Goal: Task Accomplishment & Management: Manage account settings

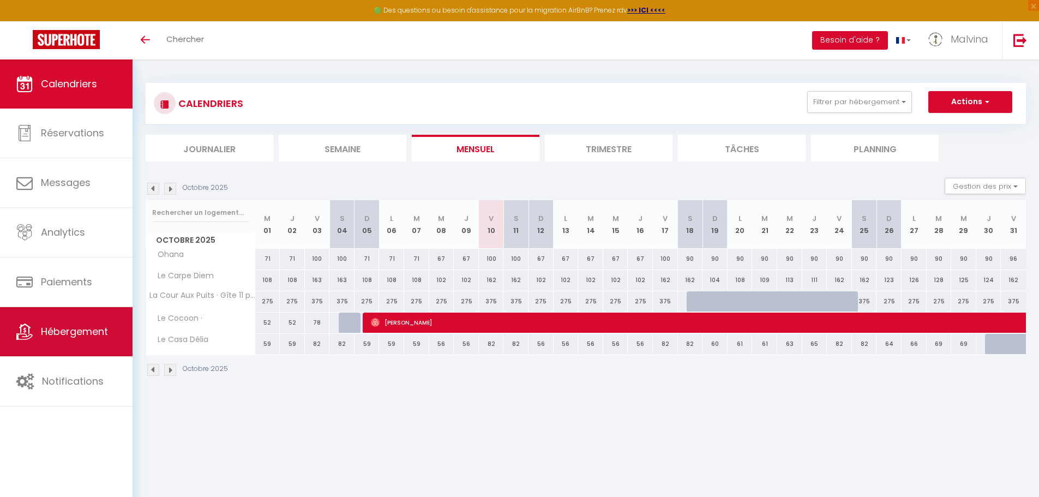
click at [101, 325] on span "Hébergement" at bounding box center [74, 332] width 67 height 14
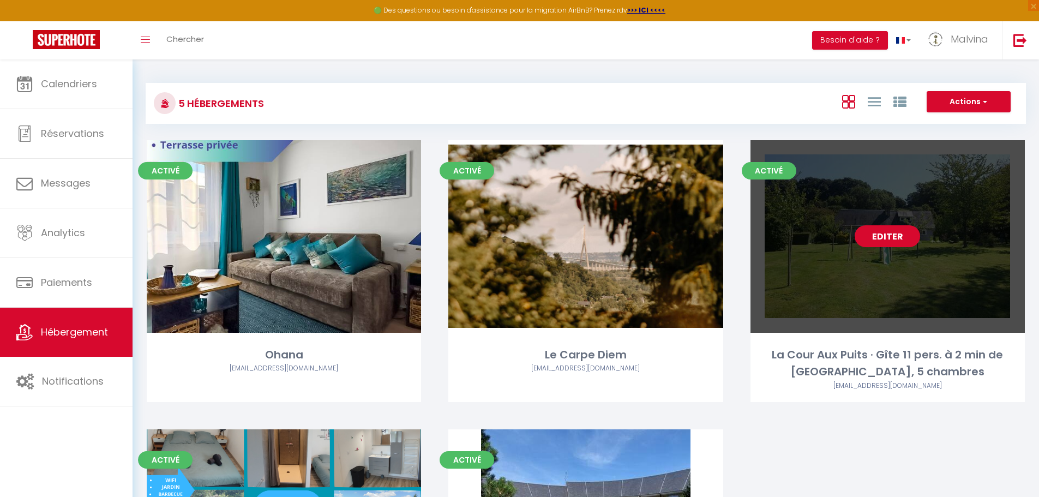
click at [878, 247] on link "Editer" at bounding box center [887, 236] width 65 height 22
select select "3"
select select "2"
select select "1"
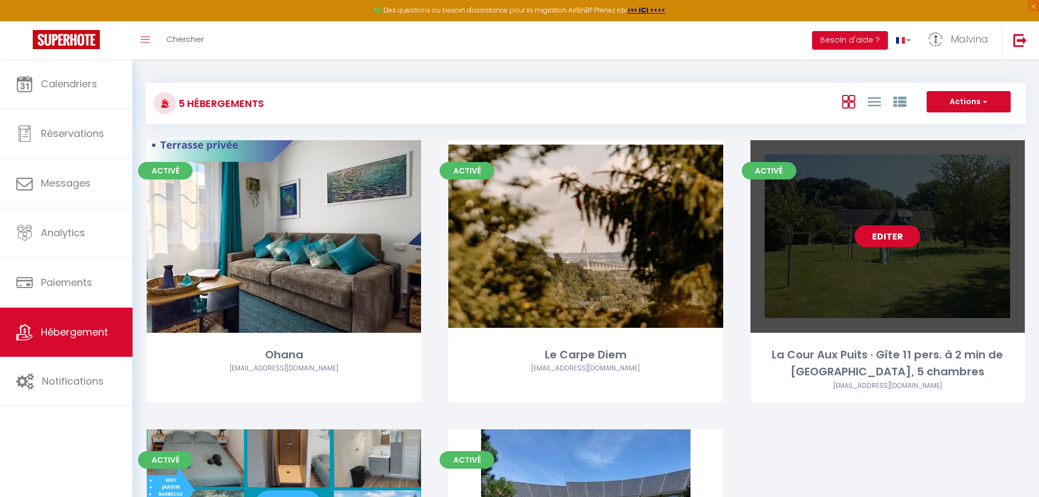
select select
select select "28"
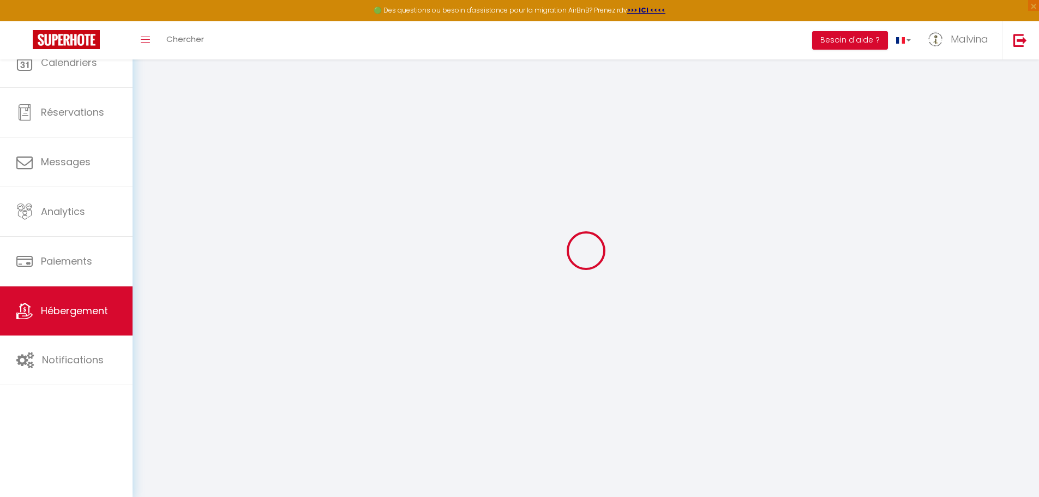
select select
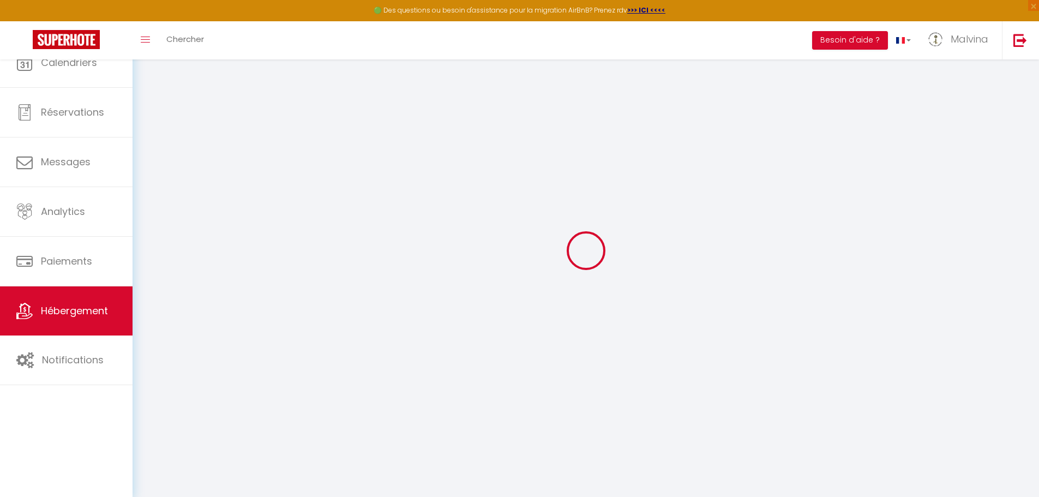
select select
checkbox input "false"
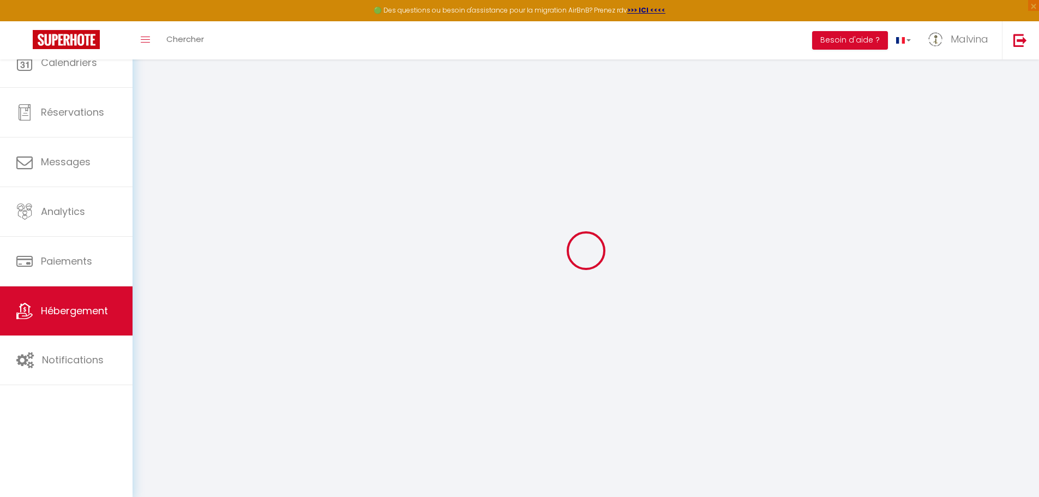
select select
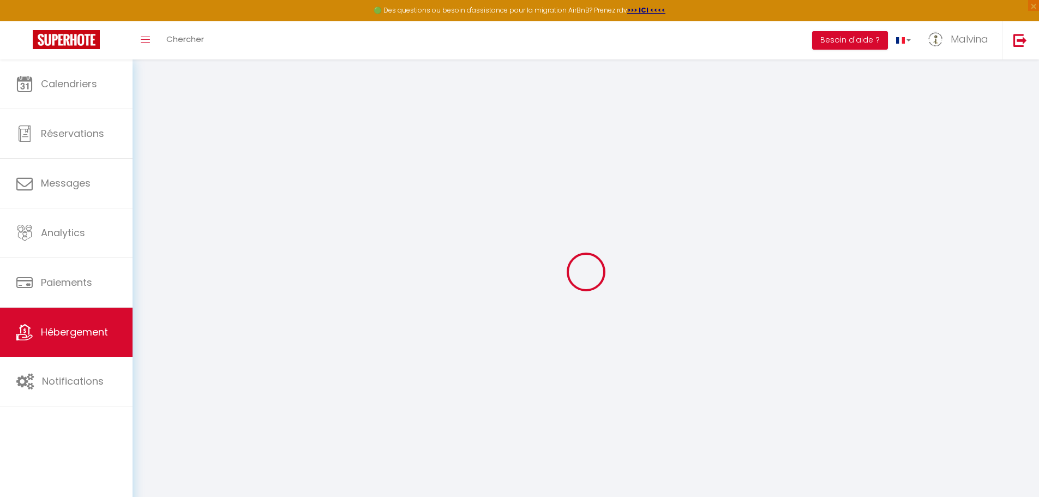
select select
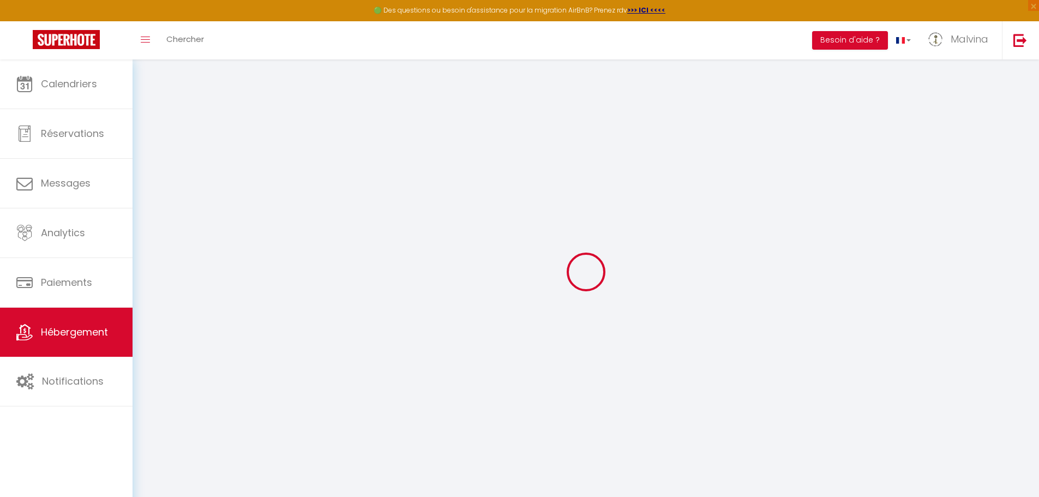
select select
checkbox input "false"
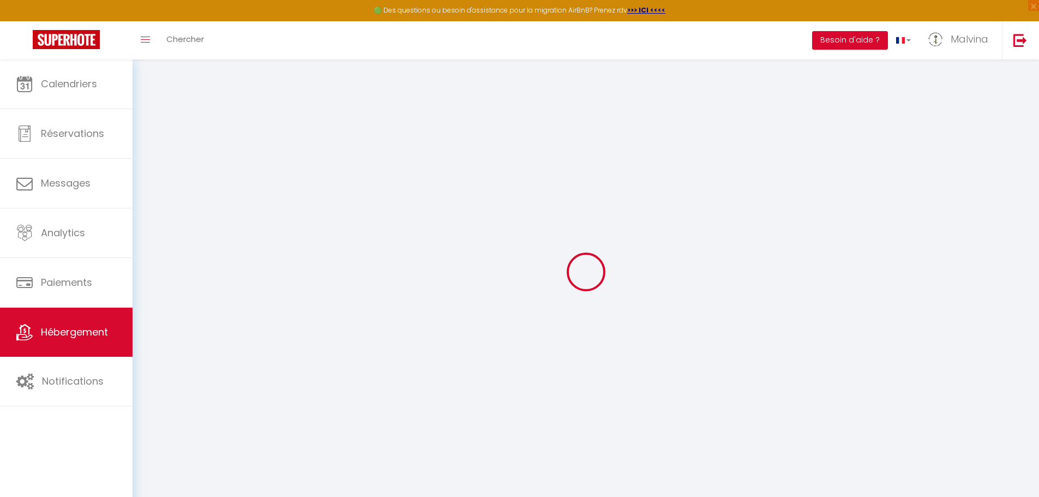
select select
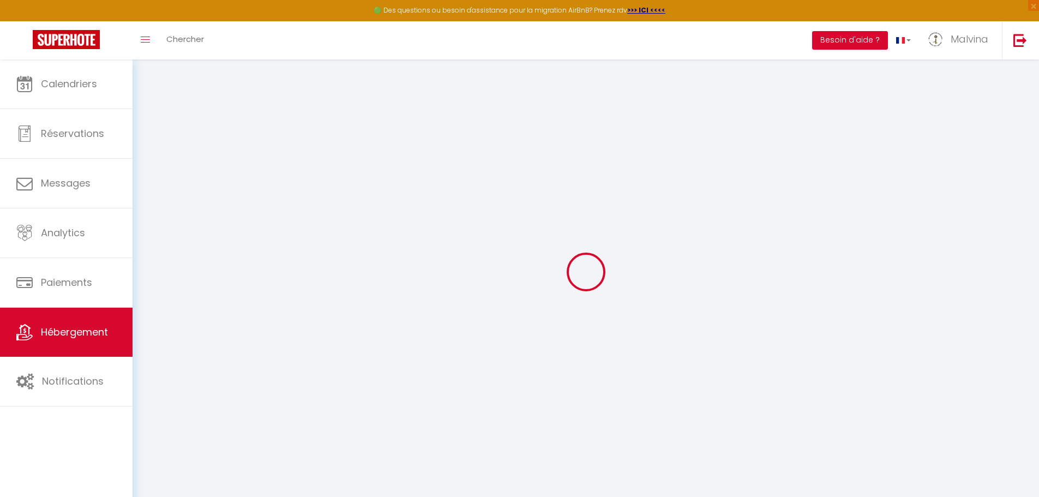
select select
checkbox input "false"
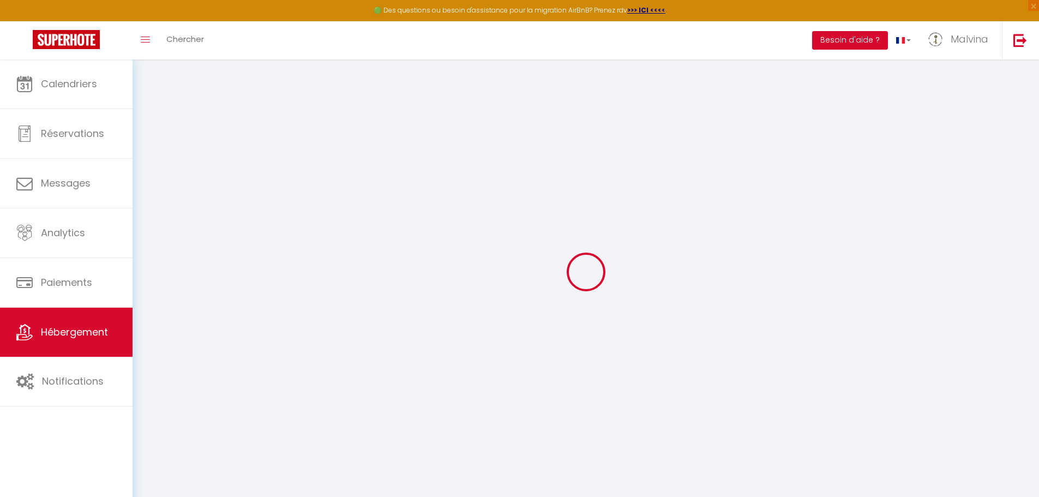
checkbox input "false"
select select
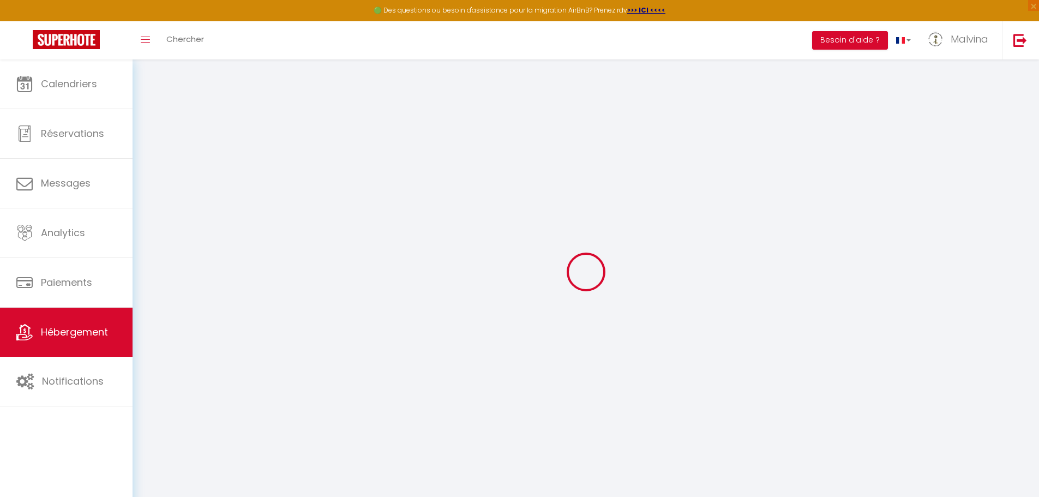
select select
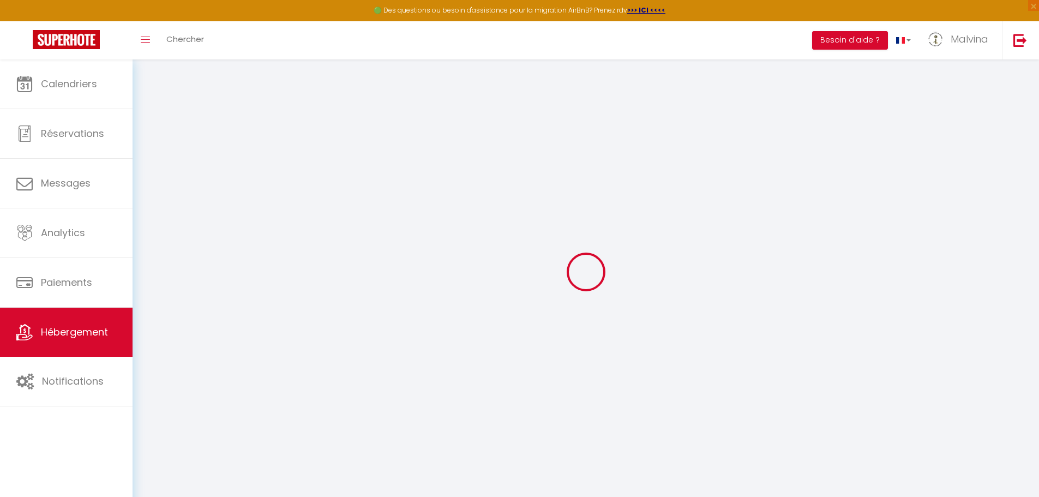
checkbox input "false"
select select
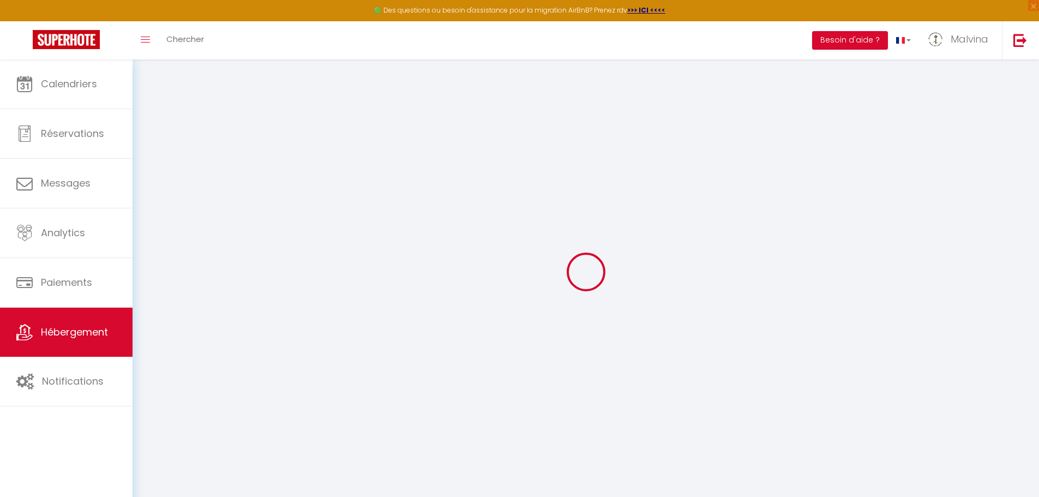
select select
type input "La Cour Aux Puits · Gîte 11 pers. à 2 min de [GEOGRAPHIC_DATA], 5 chambres"
type input "Laetitia"
type input "Langin"
type input "[STREET_ADDRESS]"
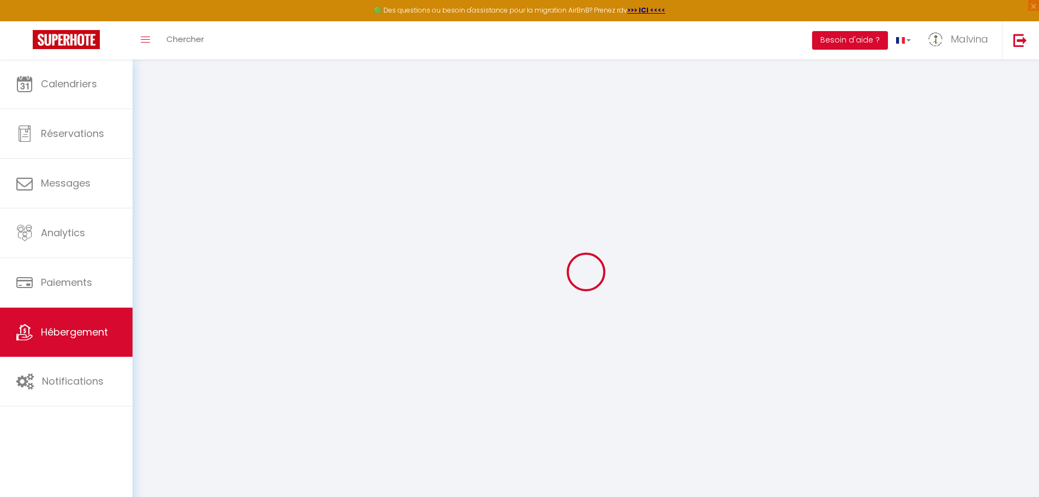
type input "14600"
type input "Honfleur"
select select "houses"
select select "11"
select select "5"
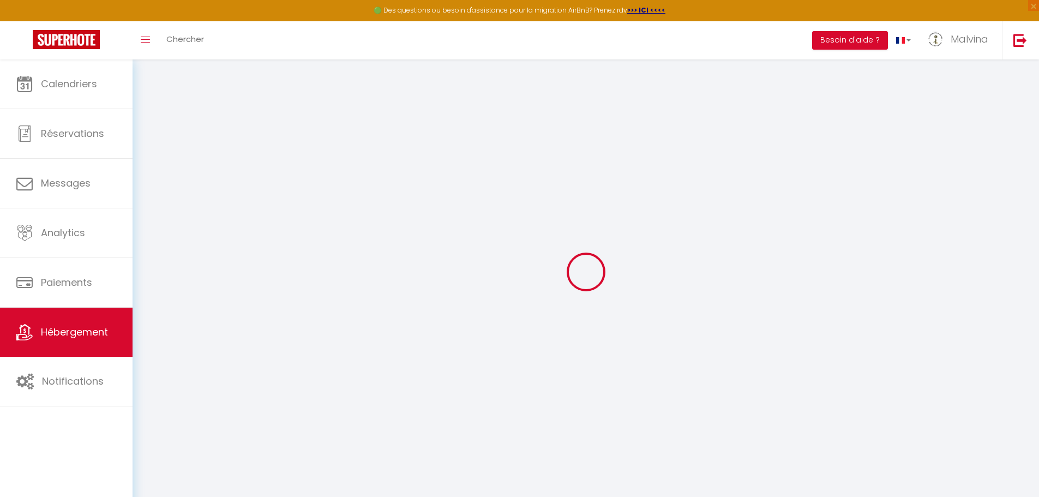
select select "2"
type input "275"
type input "125"
type input "0"
type input "4"
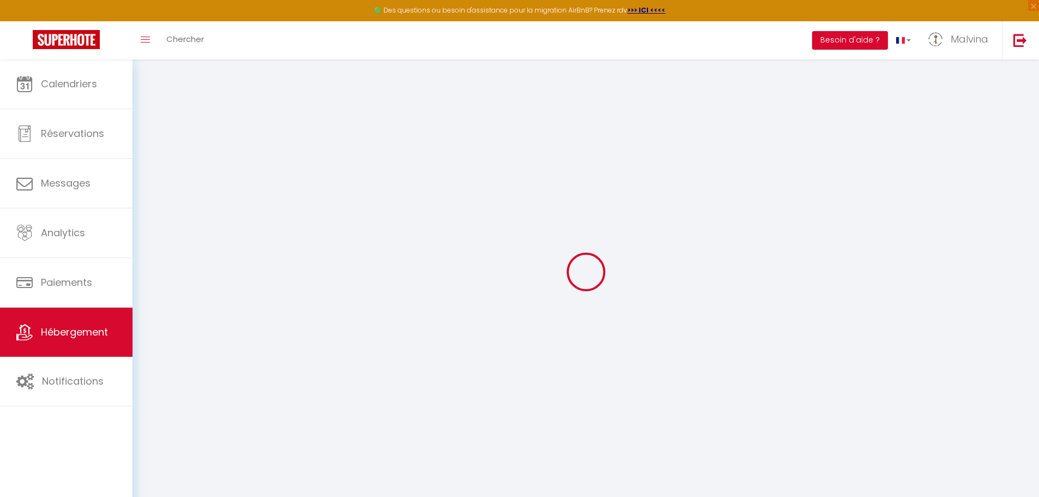
type input "1000"
type input "5"
select select
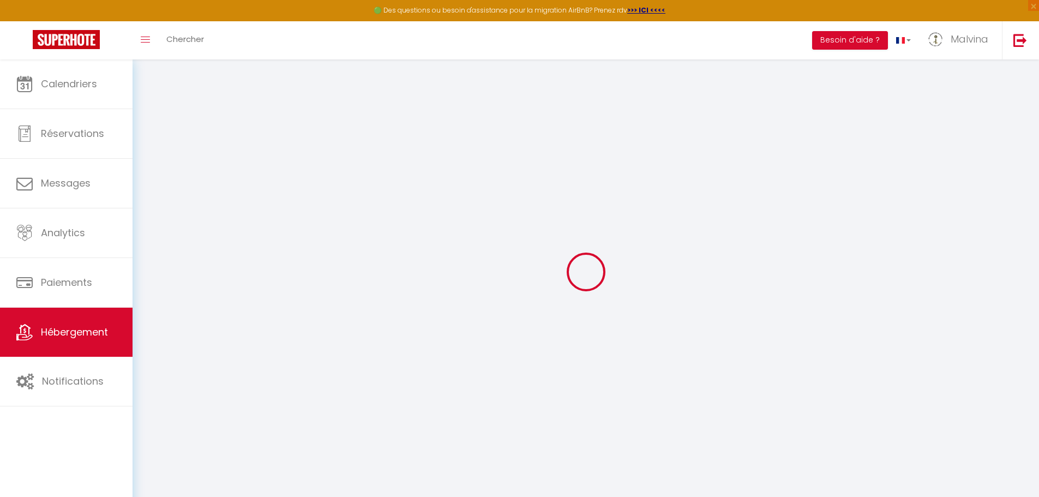
select select
type input "91 Chemin des Varets"
type input "14600"
type input "Honfleur"
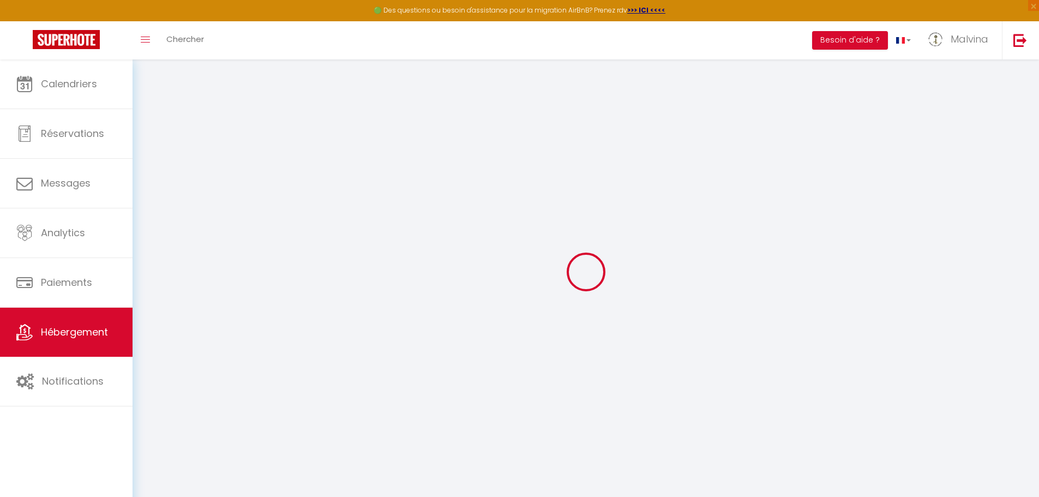
type input "[EMAIL_ADDRESS][DOMAIN_NAME]"
select select "16021"
checkbox input "false"
checkbox input "true"
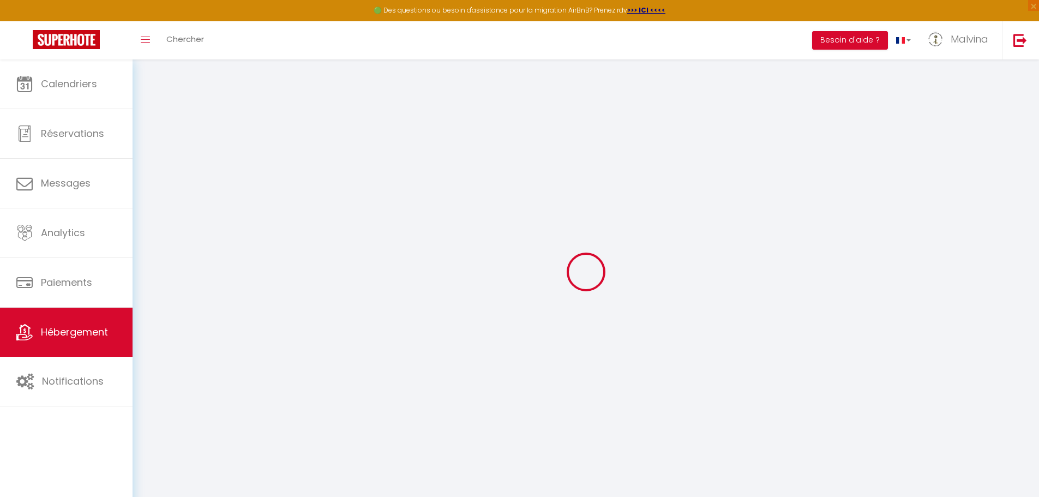
checkbox input "true"
radio input "true"
type input "125"
type input "0"
type input "140"
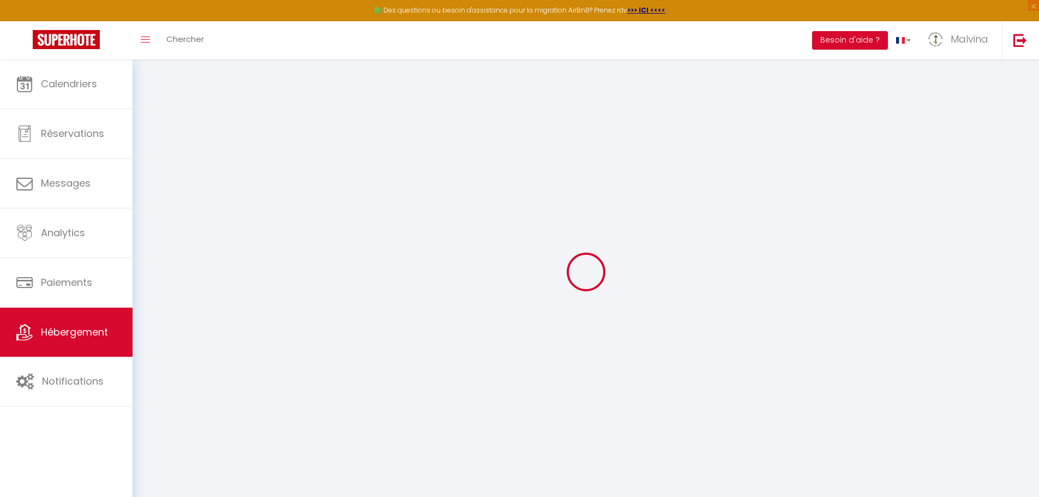
checkbox input "false"
checkbox input "true"
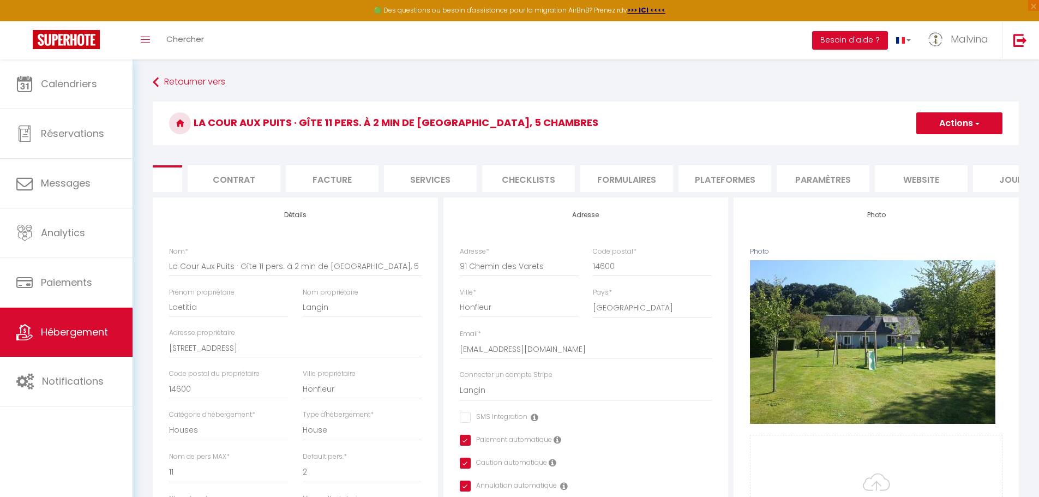
scroll to position [0, 116]
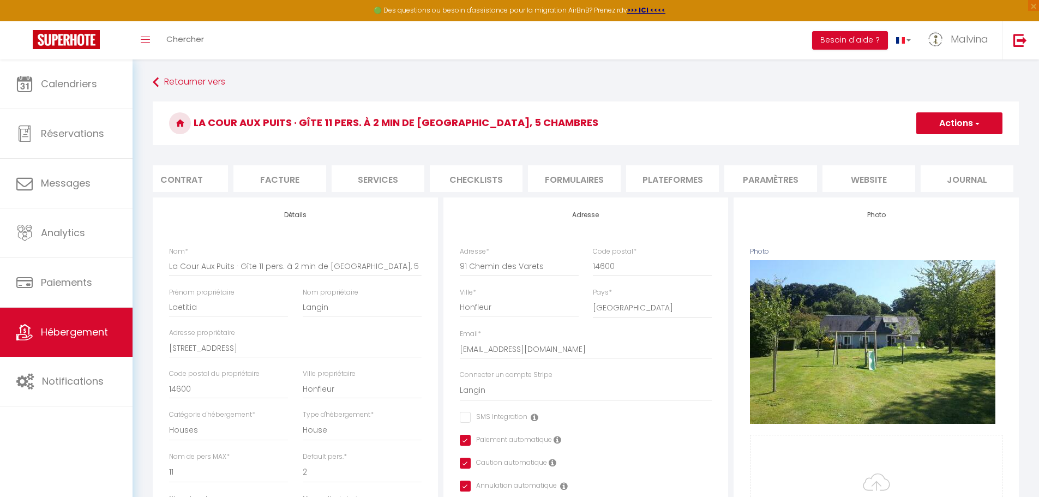
click at [791, 182] on li "Paramètres" at bounding box center [771, 178] width 93 height 27
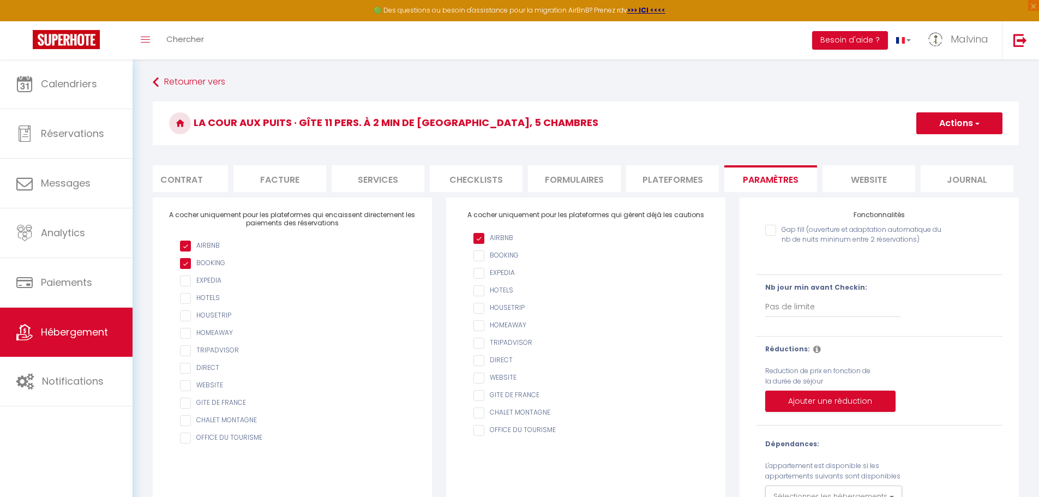
click at [862, 180] on li "website" at bounding box center [869, 178] width 93 height 27
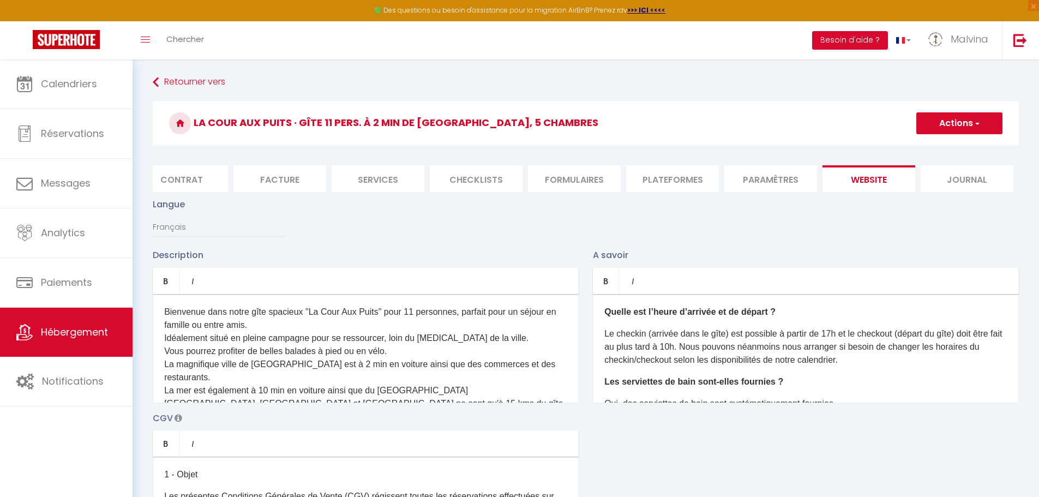
click at [789, 177] on li "Paramètres" at bounding box center [771, 178] width 93 height 27
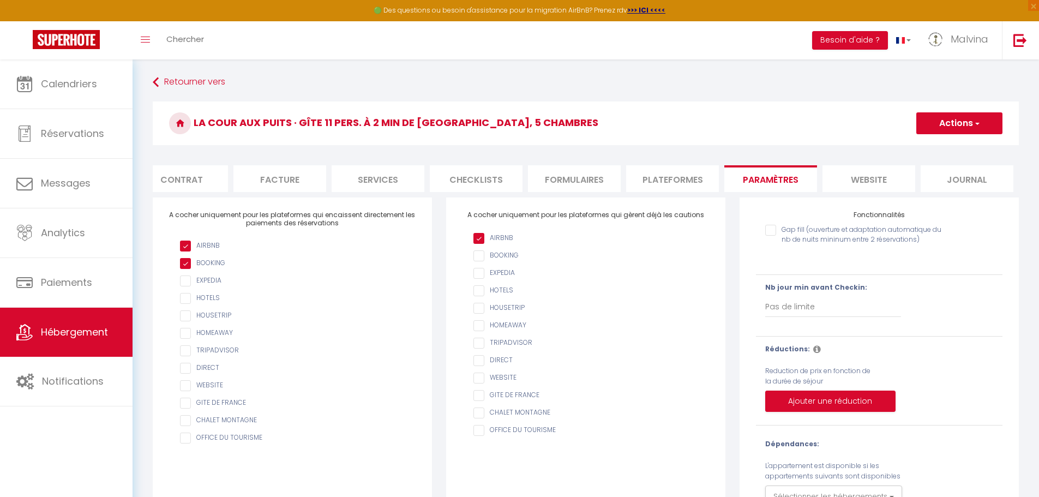
click at [678, 176] on li "Plateformes" at bounding box center [672, 178] width 93 height 27
select select
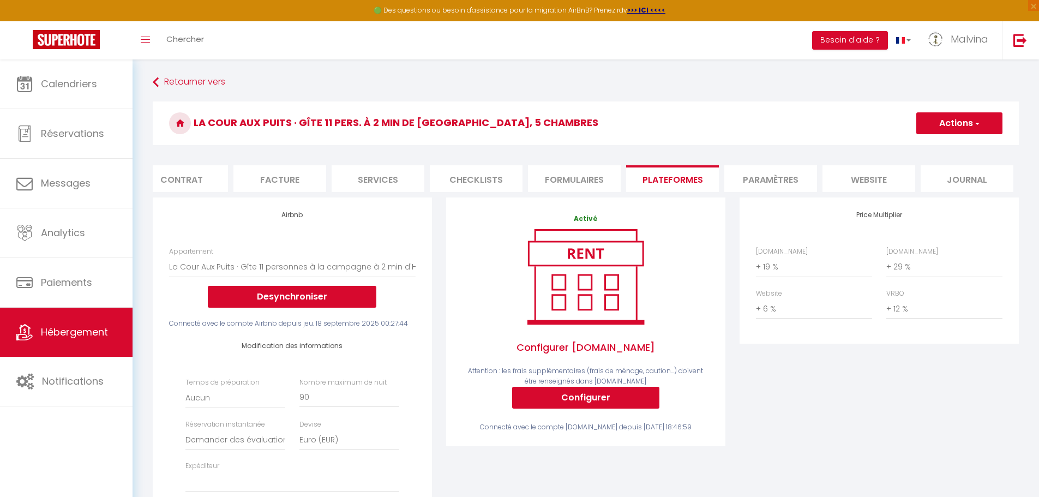
click at [385, 182] on li "Services" at bounding box center [378, 178] width 93 height 27
select select
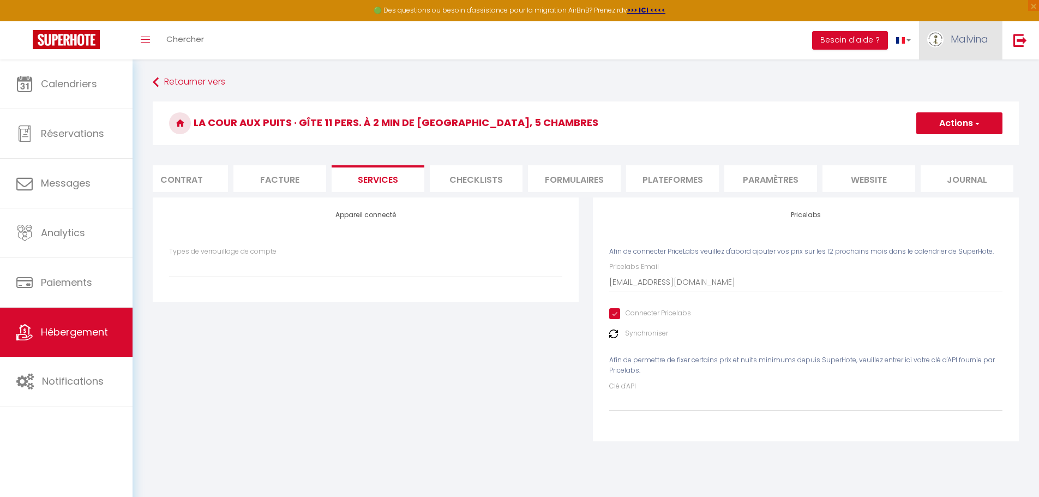
click at [975, 41] on span "Malvina" at bounding box center [970, 39] width 38 height 14
click at [957, 76] on link "Paramètres" at bounding box center [958, 76] width 81 height 19
select select "28"
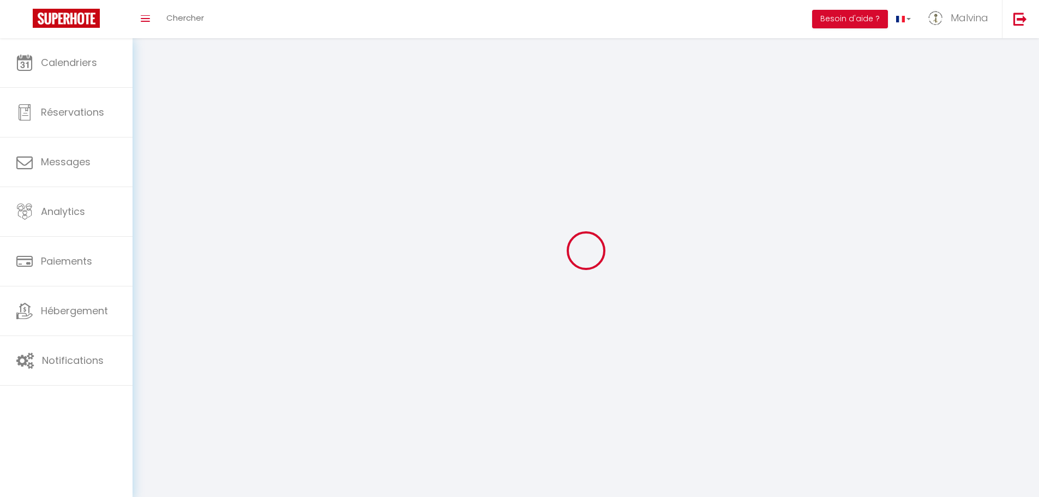
type input "NgNAy2620pXQ8O4TII72PPjDl"
type input "WP2MZnwZZ9UgtRdzNNYlwsf4w"
type input "[URL][DOMAIN_NAME]"
select select "fr"
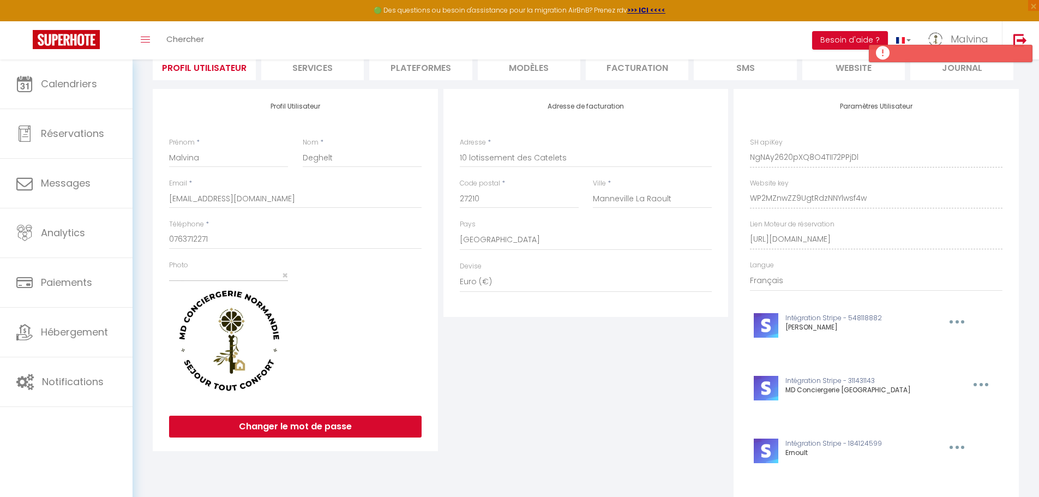
scroll to position [88, 0]
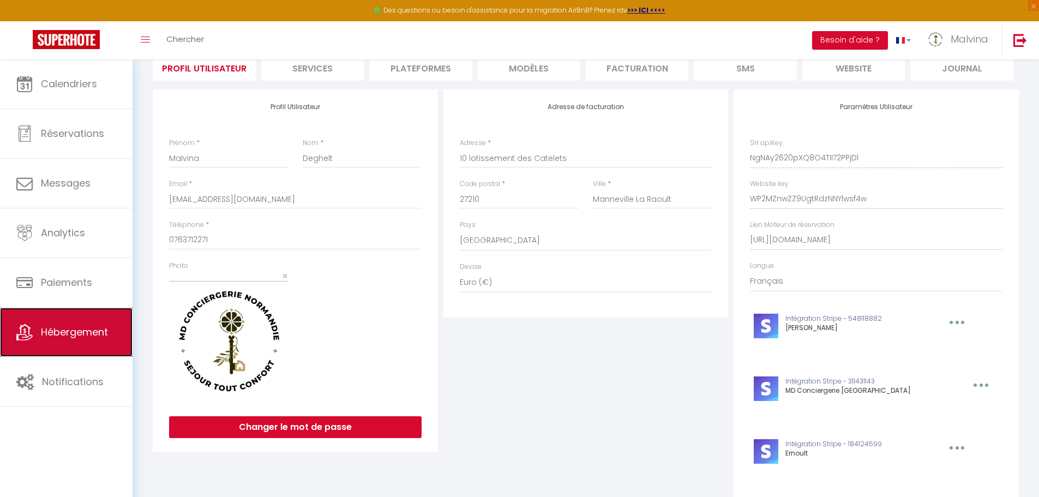
click at [67, 340] on link "Hébergement" at bounding box center [66, 332] width 133 height 49
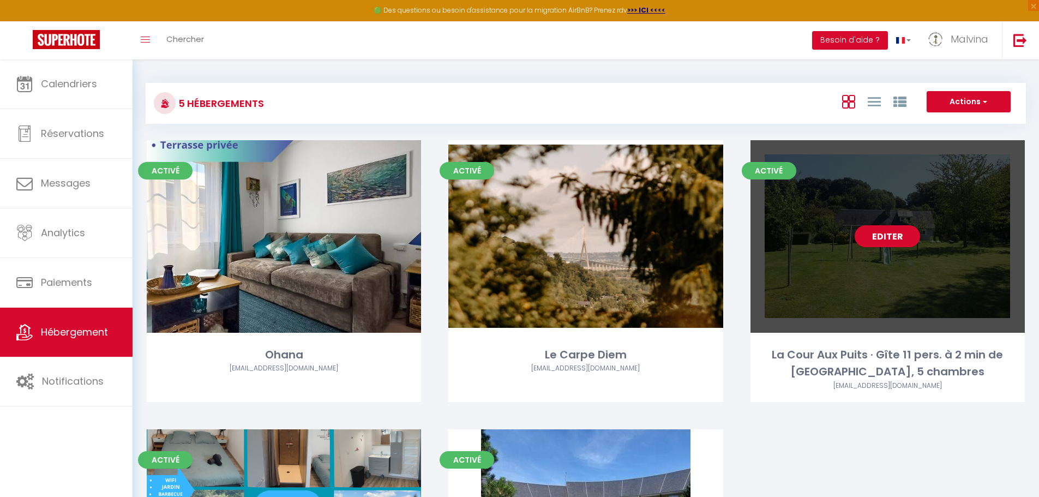
click at [924, 256] on div "Editer" at bounding box center [888, 236] width 274 height 193
select select "3"
select select "2"
select select "1"
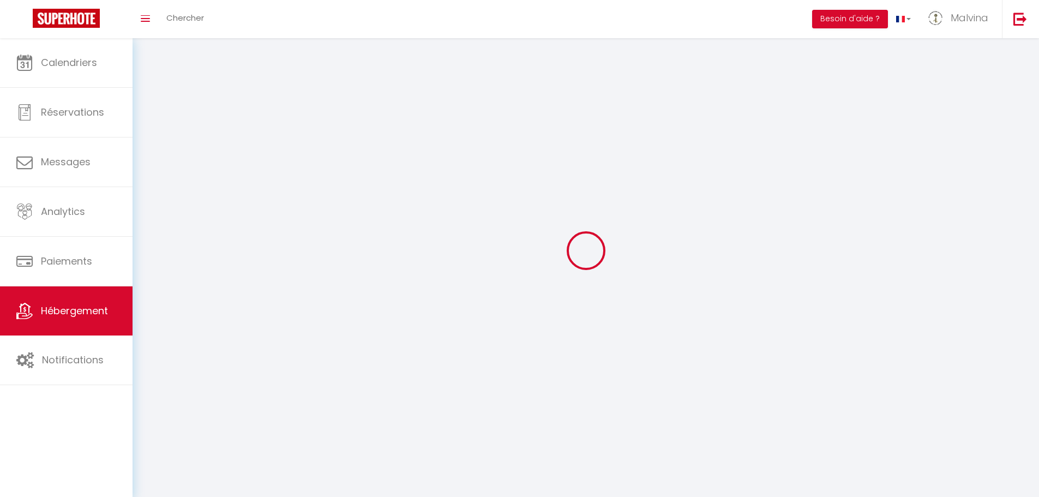
select select
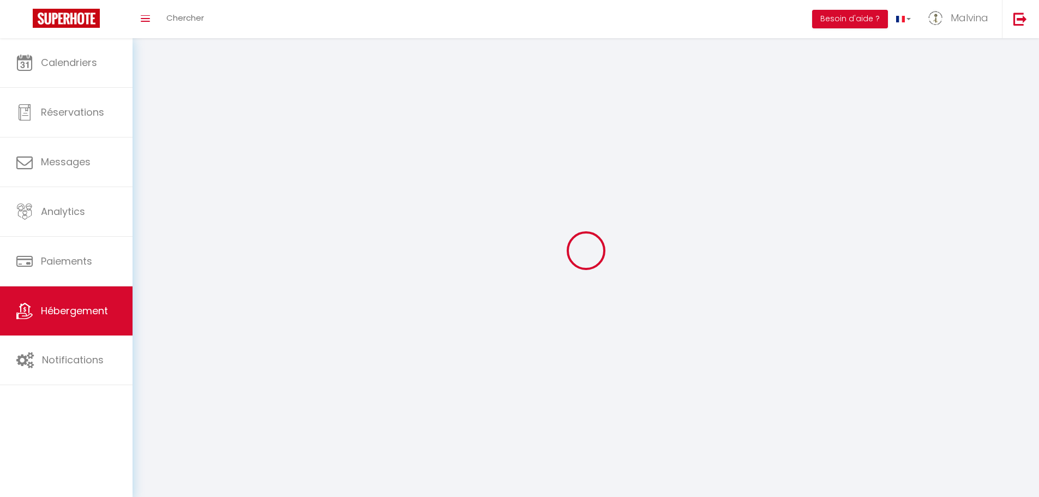
select select
checkbox input "false"
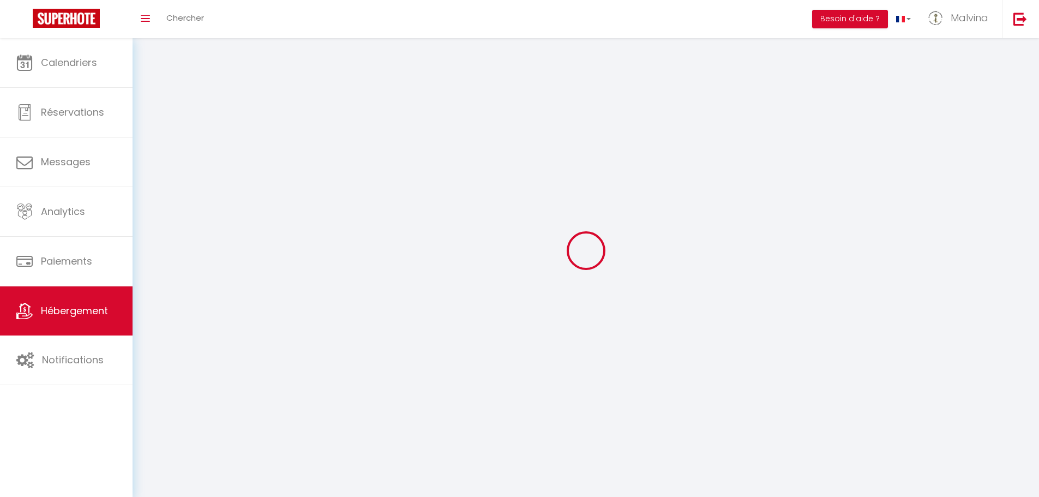
select select
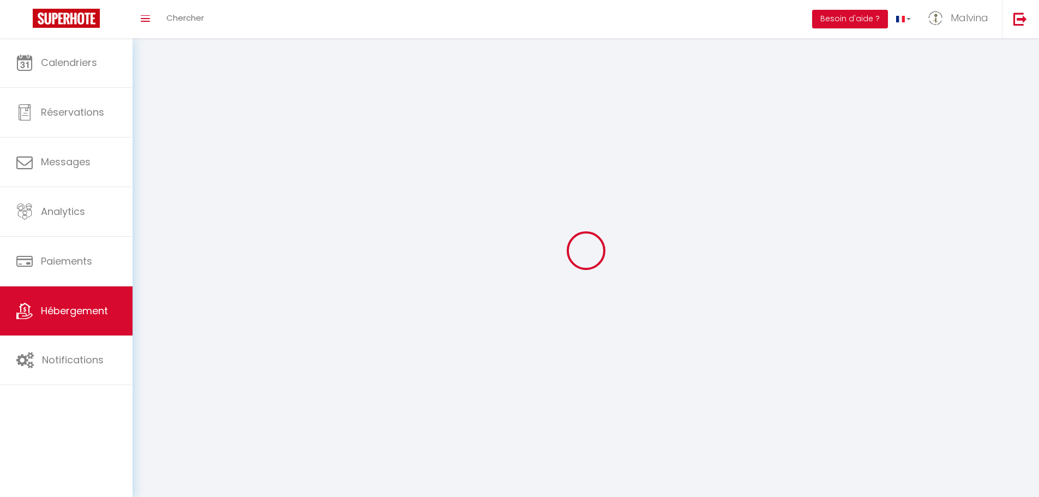
select select
checkbox input "false"
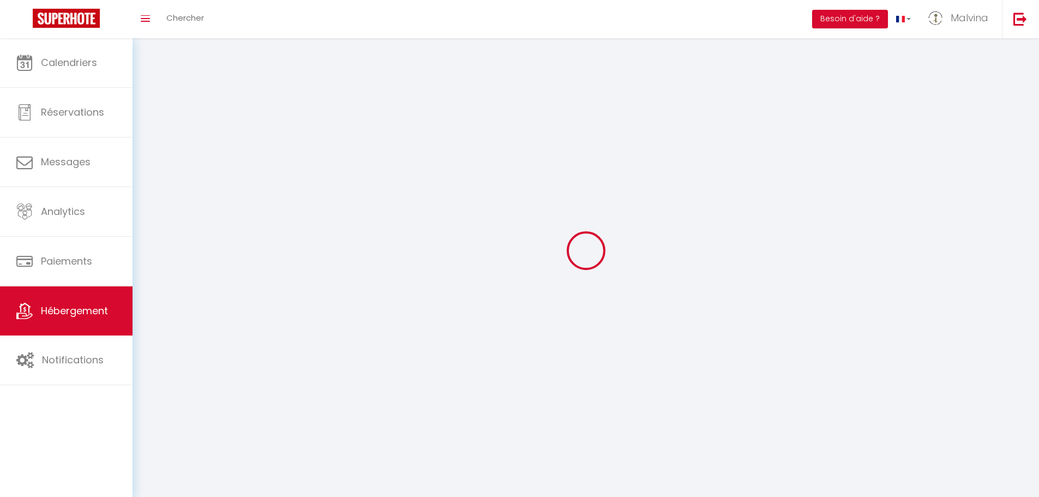
checkbox input "false"
select select
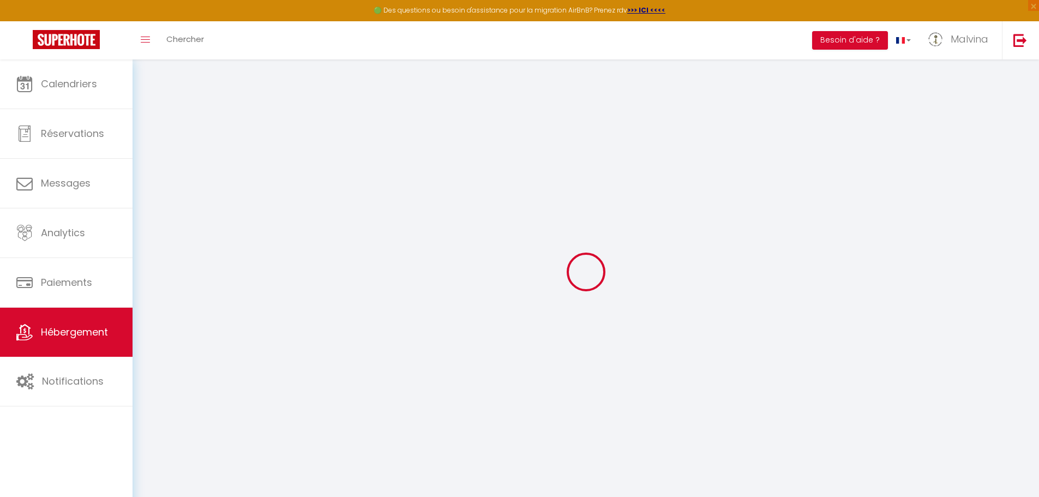
type input "Oups ! Les dates sélectionnées sont indisponibles."
type textarea "Malheureusement les dates sélectionnées sont indisponibles. Nous vous invitons …"
type input "49.4038491"
type input "0.2281732"
checkbox input "true"
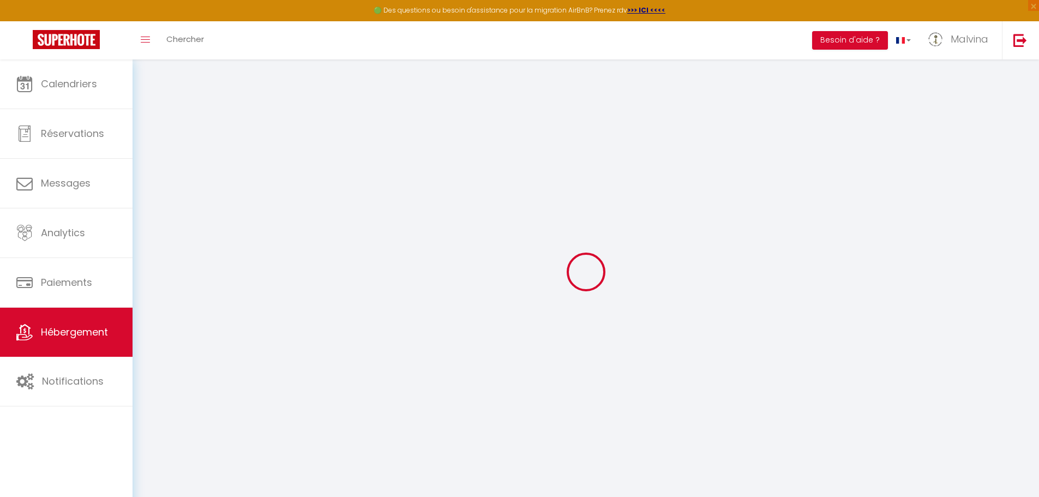
checkbox input "false"
checkbox input "true"
select select "17:00"
select select "23:45"
select select "10:30"
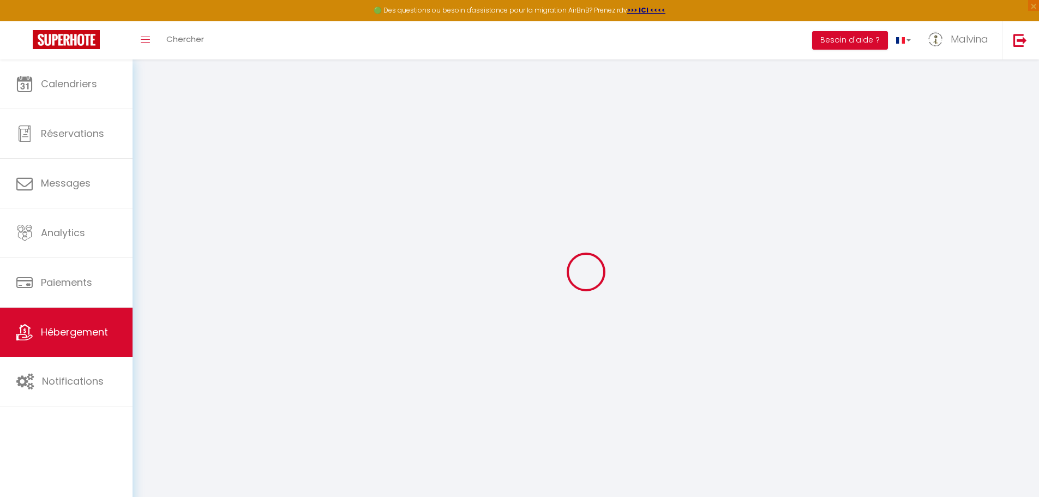
select select "30"
select select "120"
checkbox input "false"
checkbox input "true"
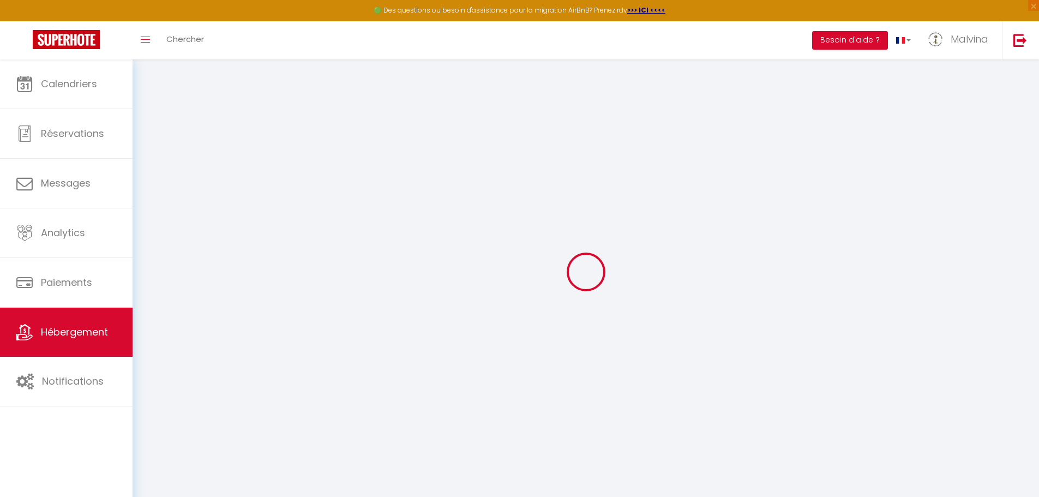
checkbox input "true"
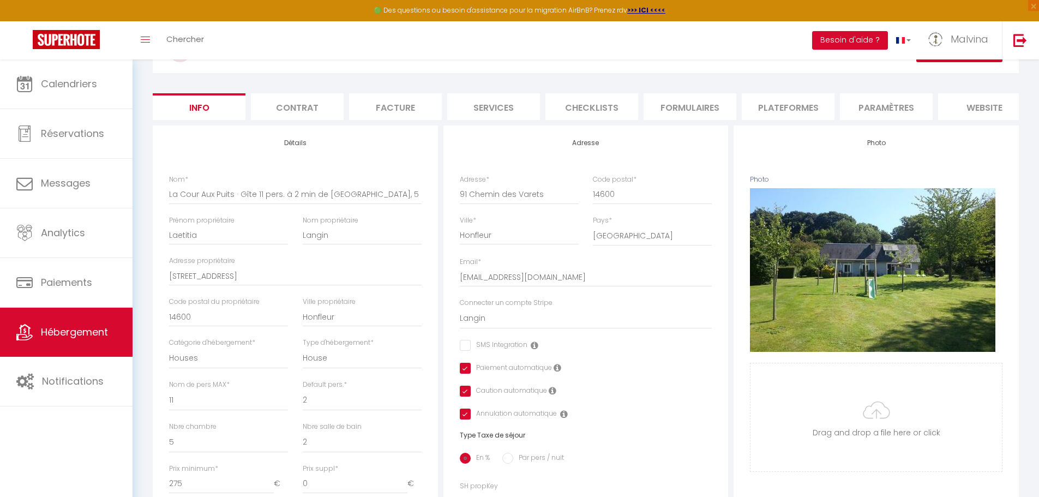
scroll to position [65, 0]
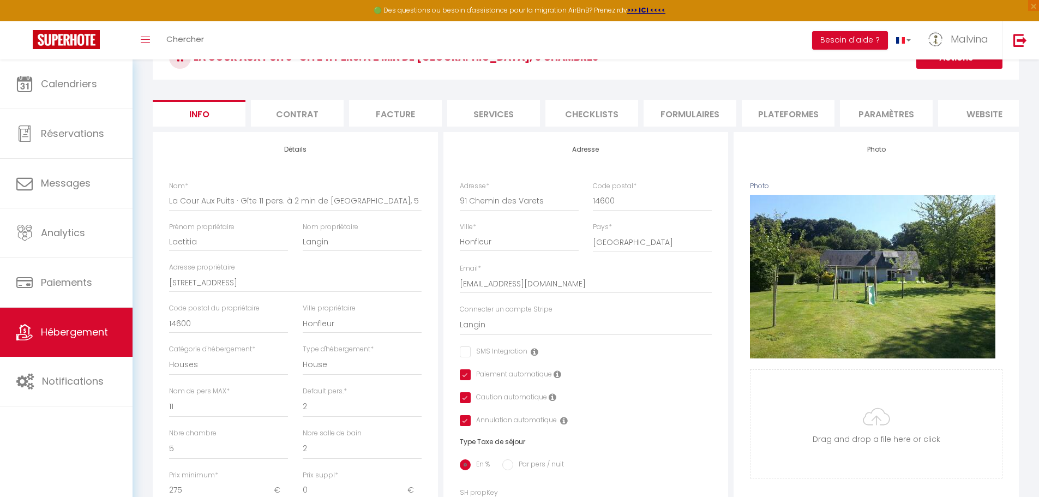
click at [973, 115] on li "website" at bounding box center [985, 113] width 93 height 27
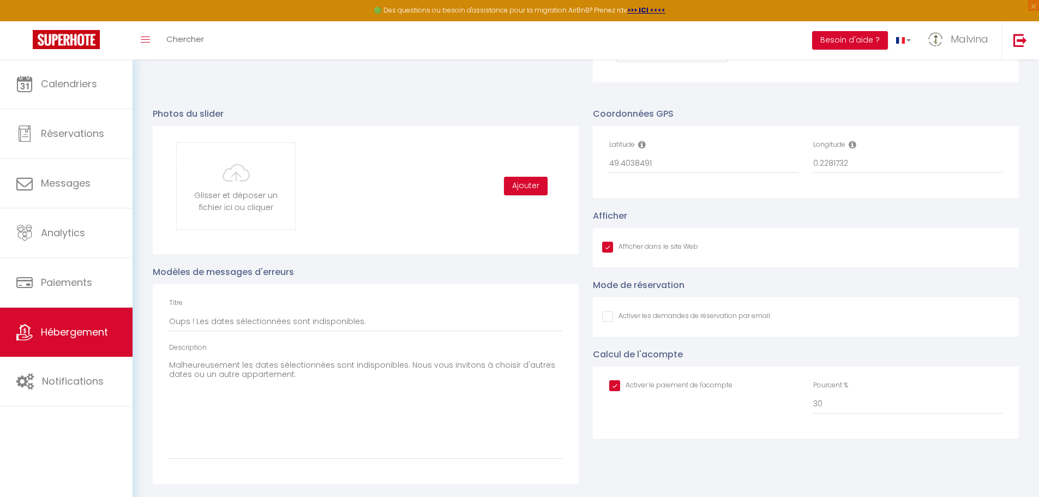
scroll to position [1119, 0]
click at [841, 407] on input "30" at bounding box center [908, 405] width 189 height 20
type input "3"
checkbox input "true"
checkbox input "false"
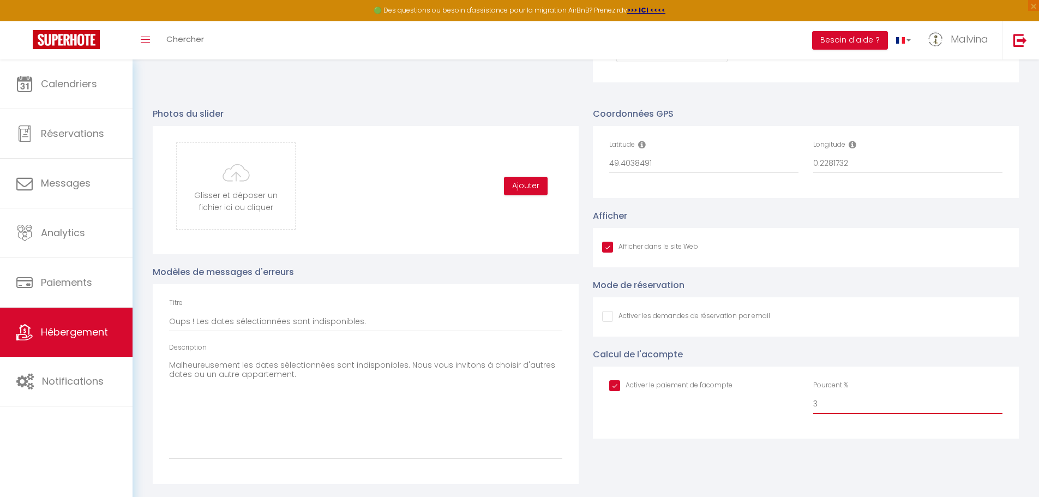
checkbox input "true"
checkbox input "false"
checkbox input "true"
type input "5"
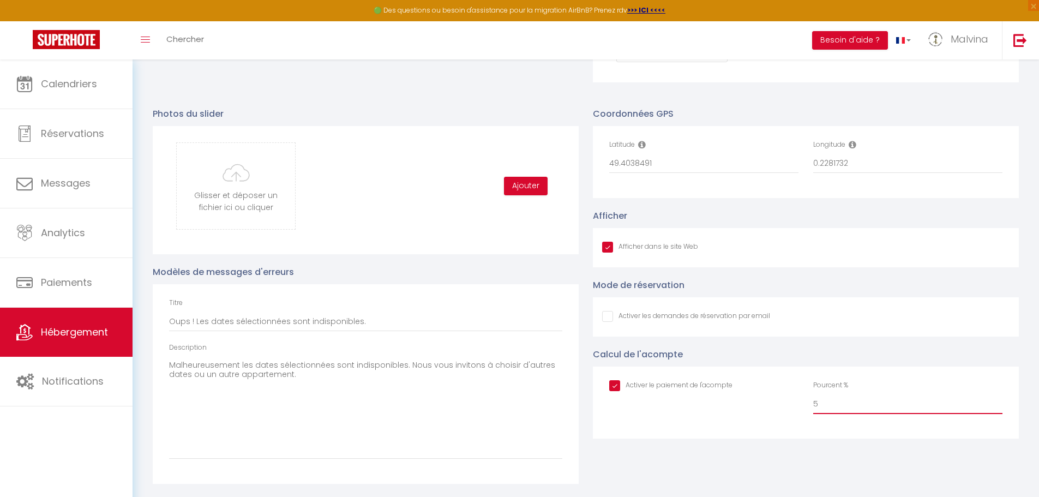
checkbox input "true"
checkbox input "false"
checkbox input "true"
type input "50"
checkbox input "true"
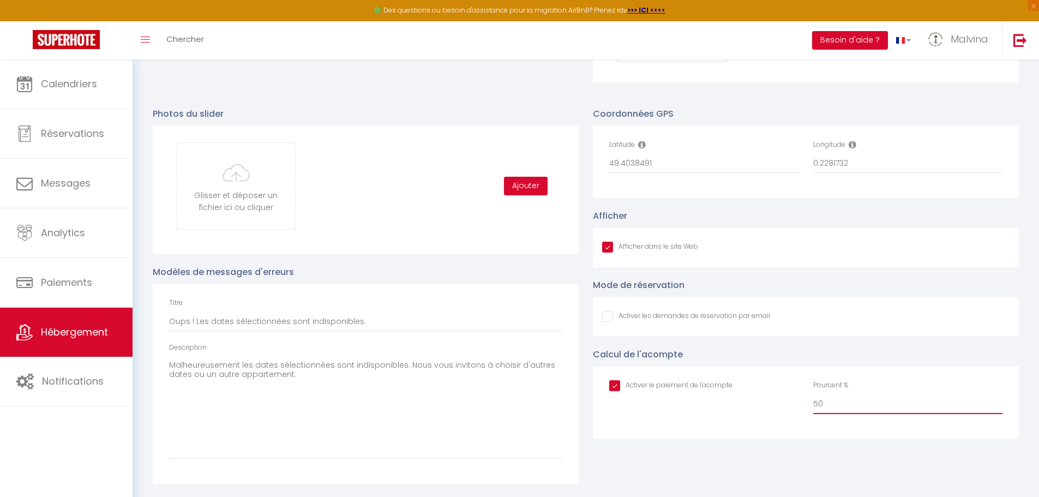
checkbox input "false"
checkbox input "true"
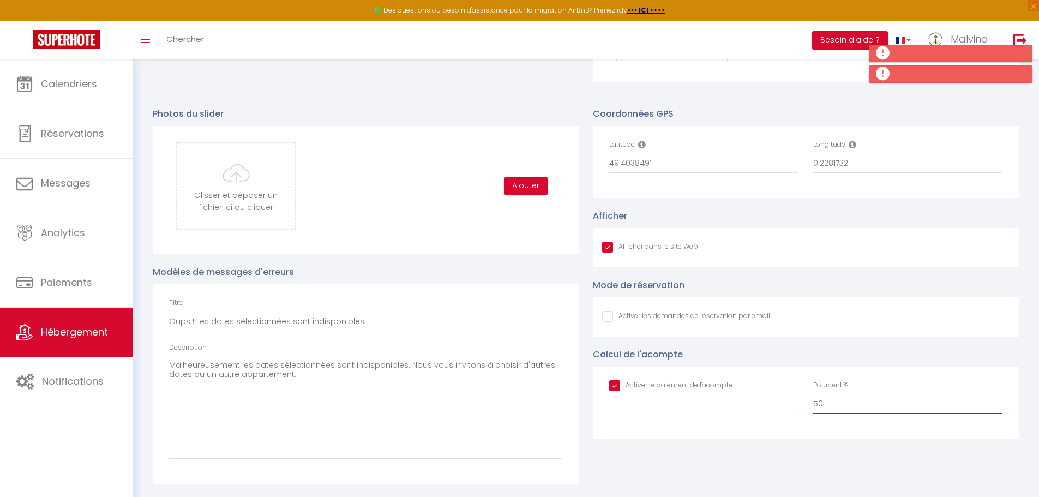
type input "50"
click at [907, 110] on div "Coordonnées GPS Latitude 49.4038491 Longitude 0.2281732" at bounding box center [806, 152] width 426 height 91
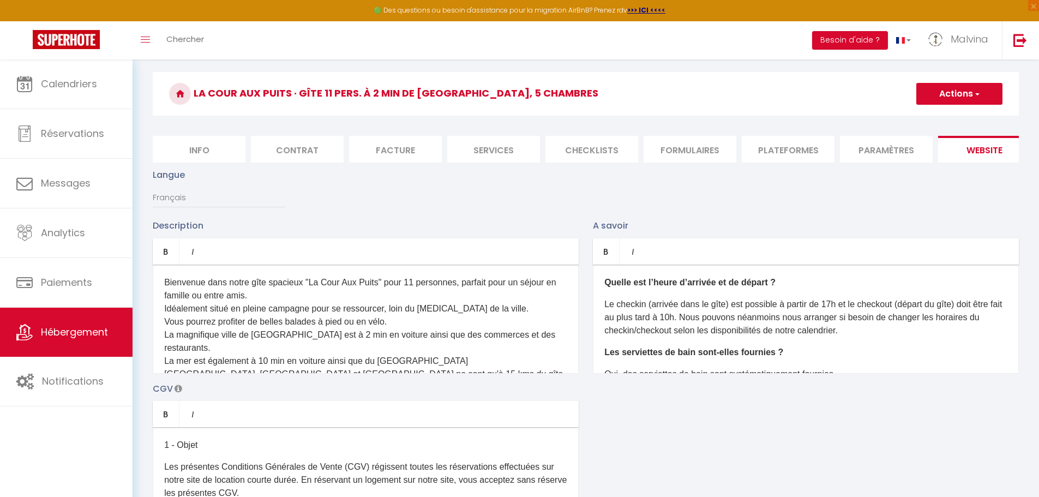
scroll to position [0, 0]
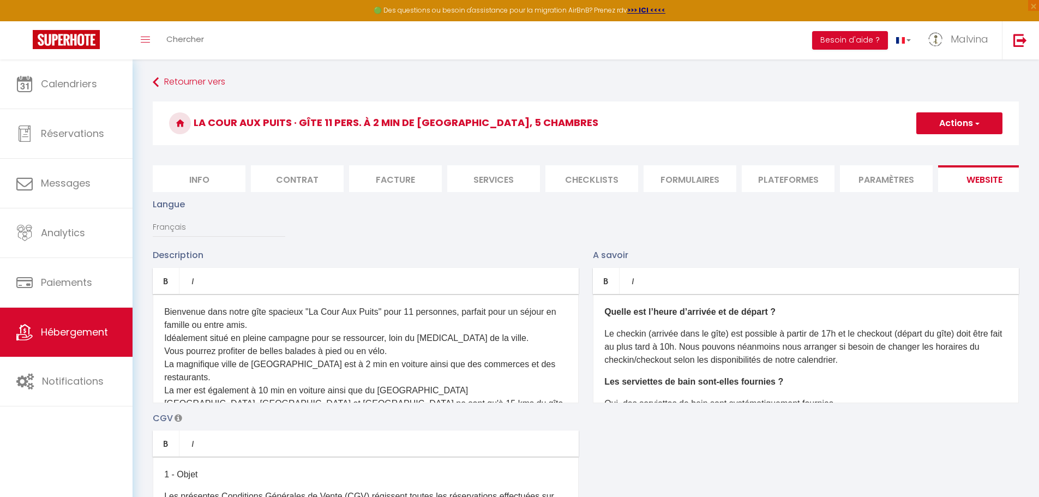
click at [963, 124] on button "Actions" at bounding box center [960, 123] width 86 height 22
click at [946, 144] on input "Enregistrer" at bounding box center [947, 147] width 40 height 11
checkbox input "true"
checkbox input "false"
checkbox input "true"
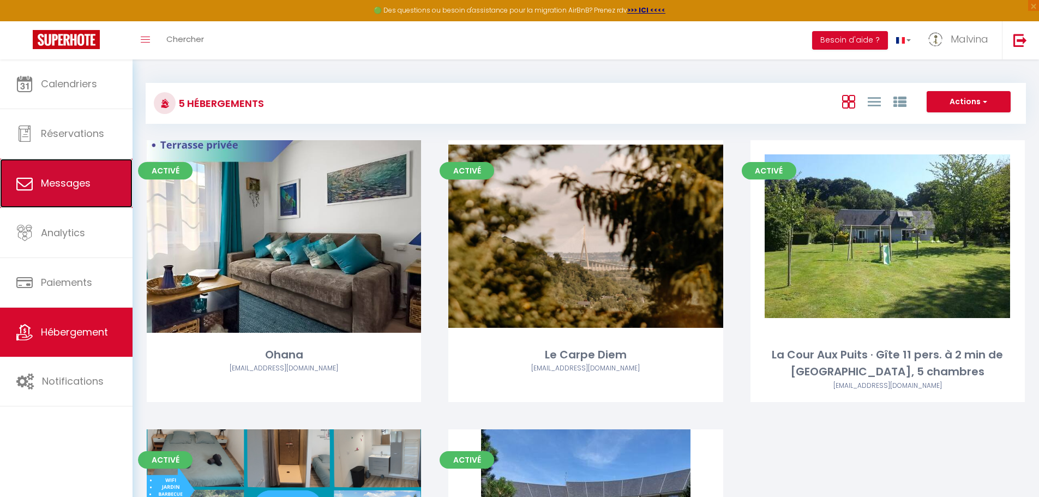
click at [86, 194] on link "Messages" at bounding box center [66, 183] width 133 height 49
select select "message"
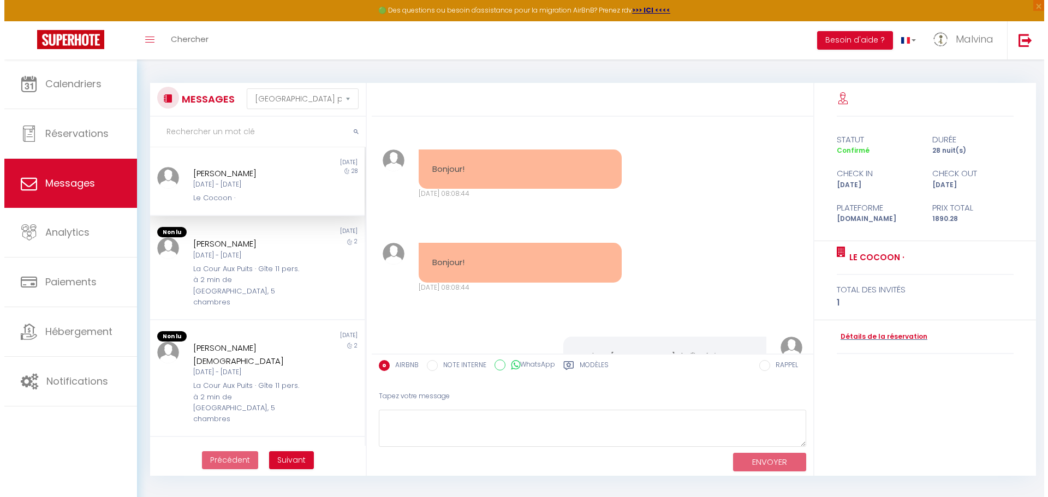
scroll to position [6222, 0]
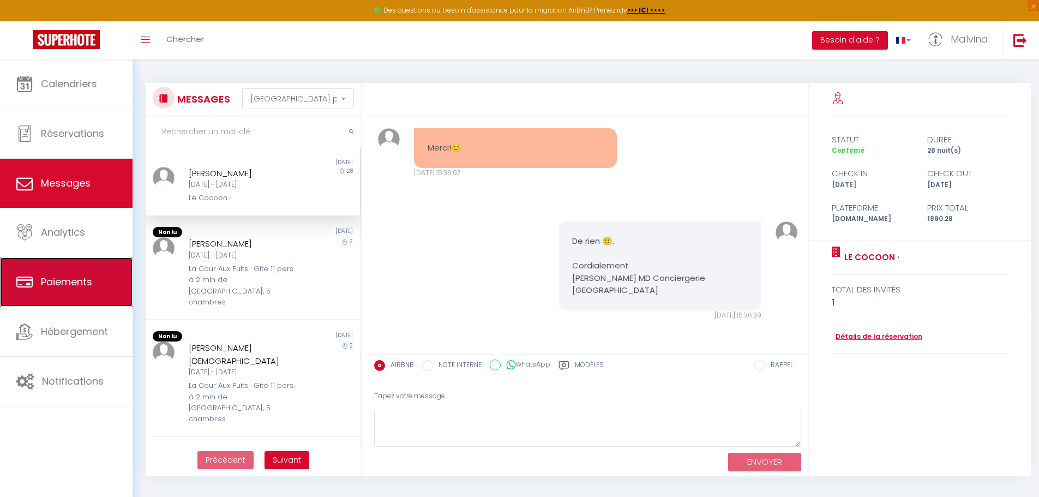
click at [91, 290] on link "Paiements" at bounding box center [66, 282] width 133 height 49
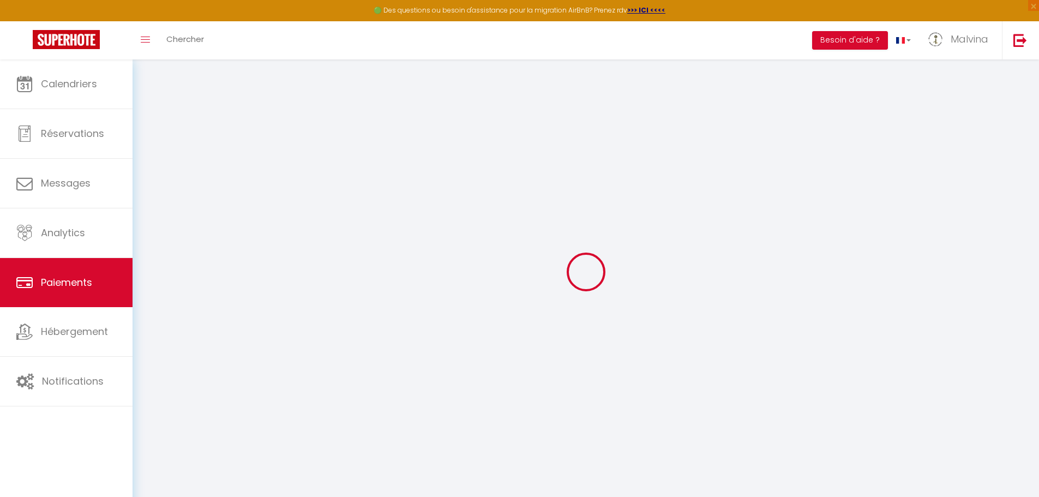
select select "2"
select select "0"
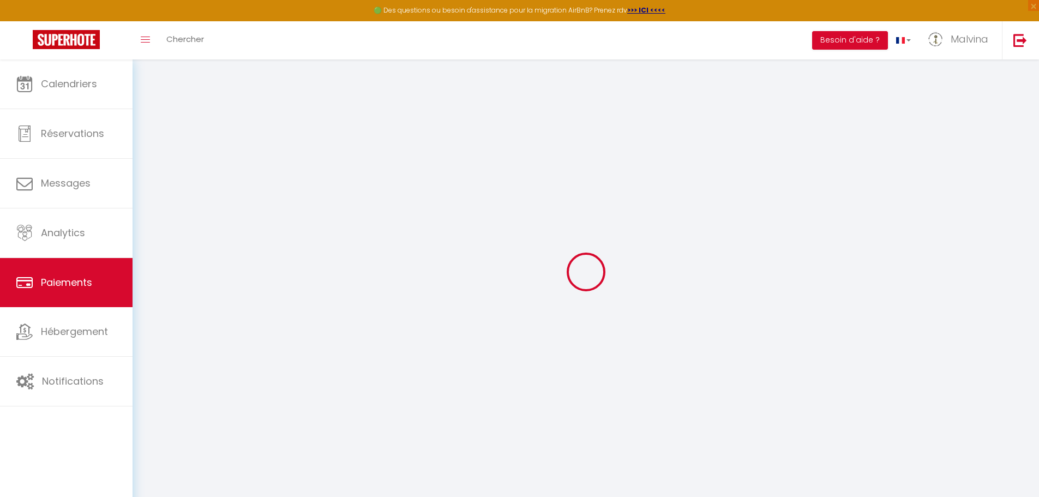
select select "0"
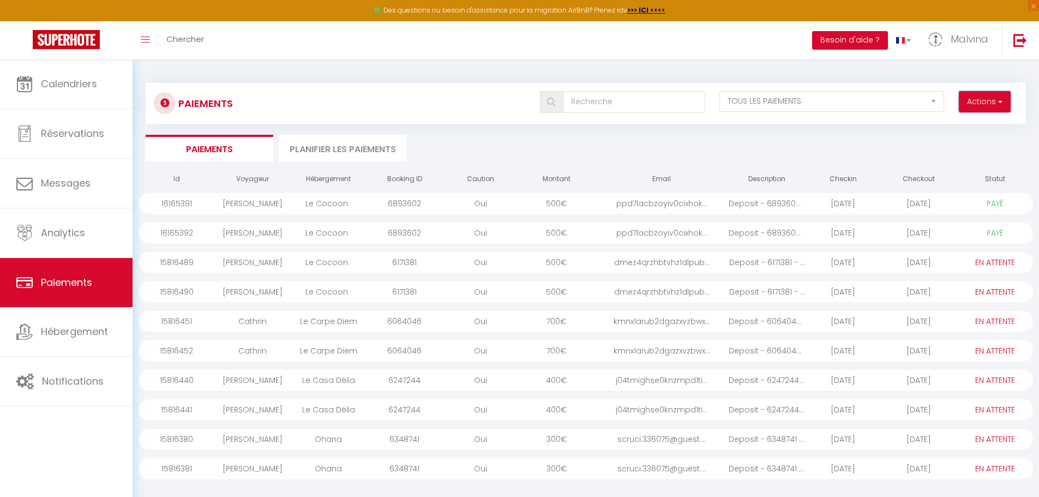
click at [994, 104] on button "Actions" at bounding box center [985, 102] width 52 height 22
click at [977, 140] on link "Créer nouveau lien caution" at bounding box center [943, 140] width 134 height 14
select select
select select "other"
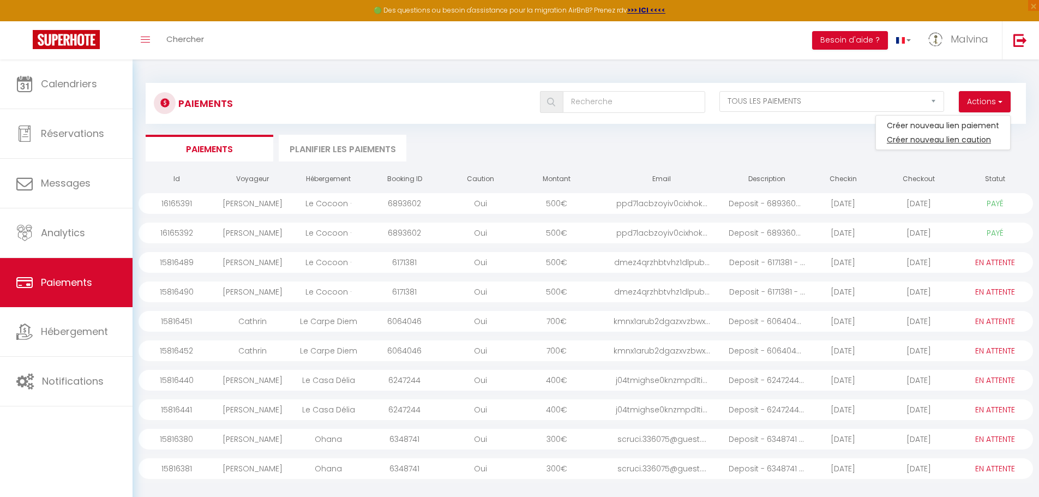
select select "14387"
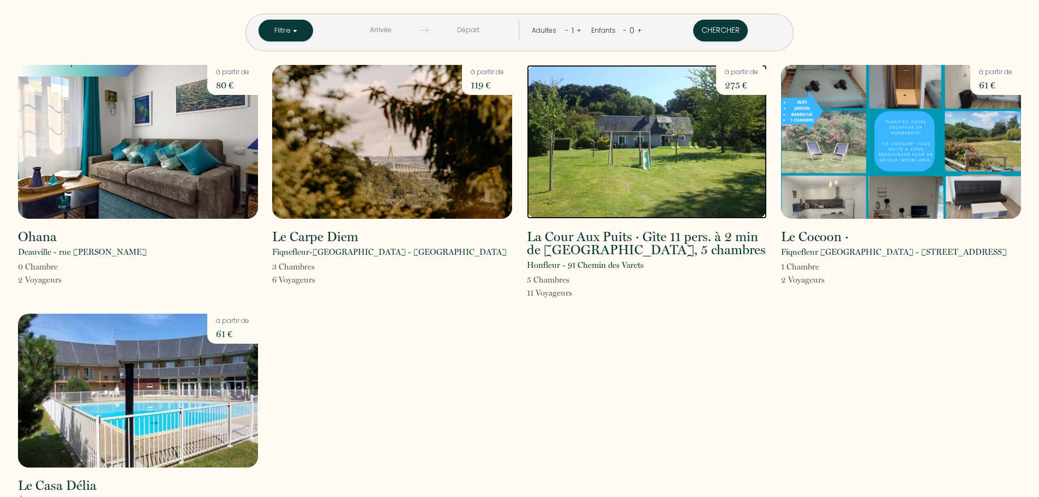
click at [673, 185] on img at bounding box center [647, 142] width 240 height 154
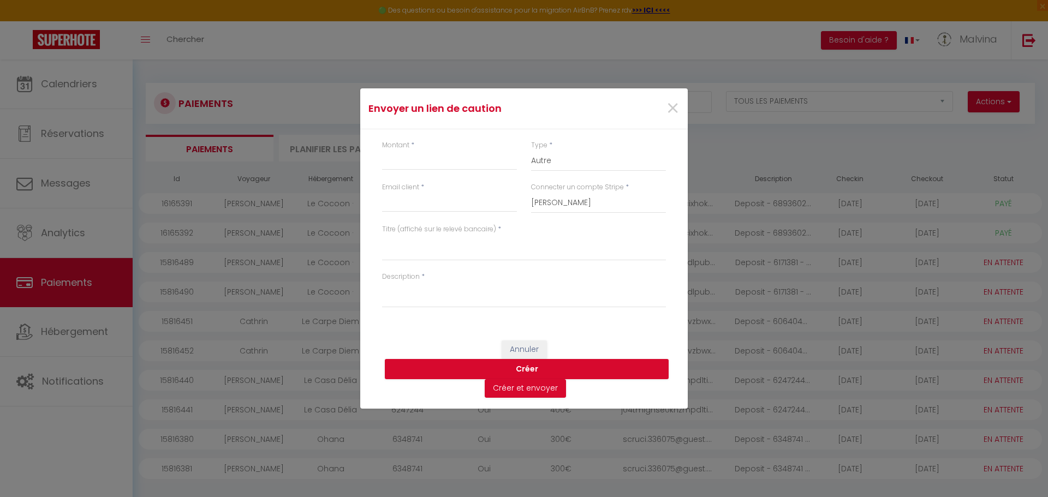
select select "2"
select select "0"
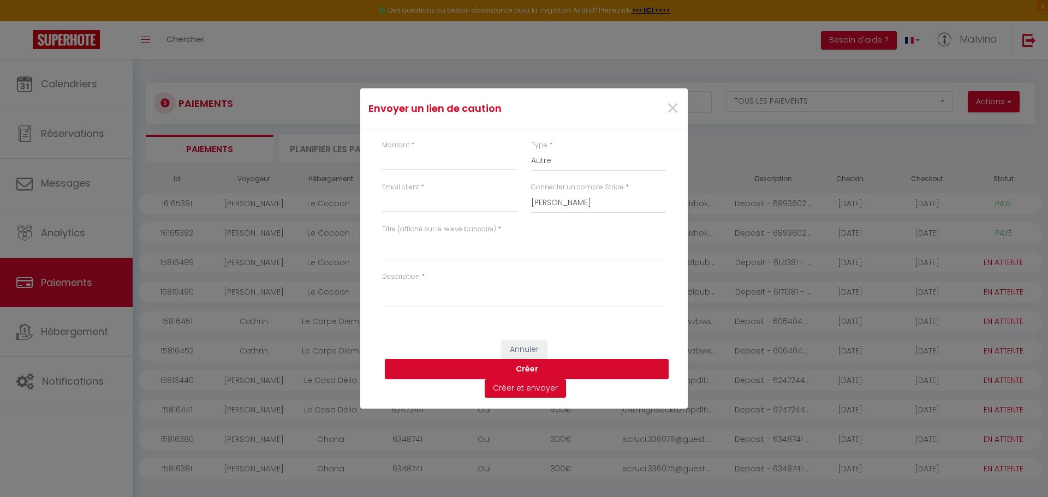
select select "0"
click at [667, 110] on span "×" at bounding box center [673, 108] width 14 height 33
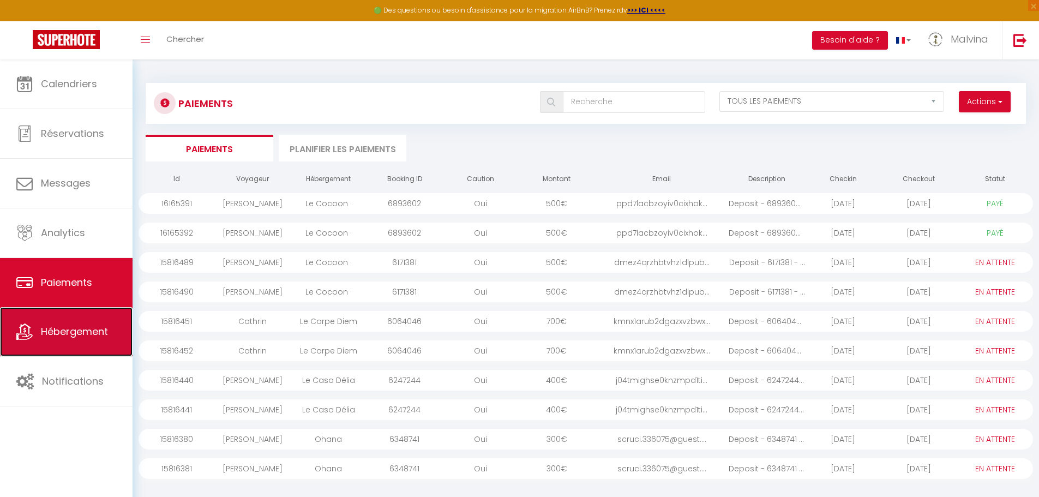
click at [86, 324] on link "Hébergement" at bounding box center [66, 331] width 133 height 49
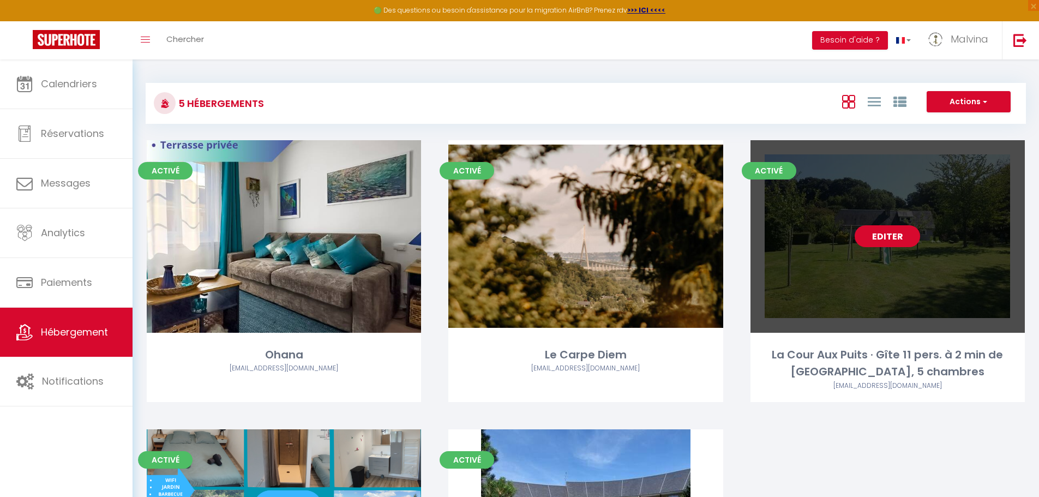
click at [884, 231] on link "Editer" at bounding box center [887, 236] width 65 height 22
select select "3"
select select "2"
select select "1"
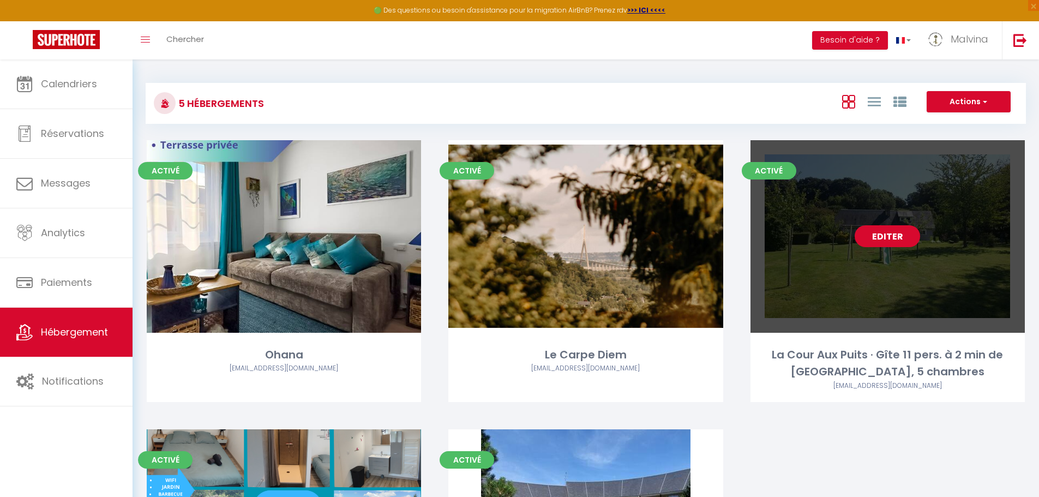
select select
select select "28"
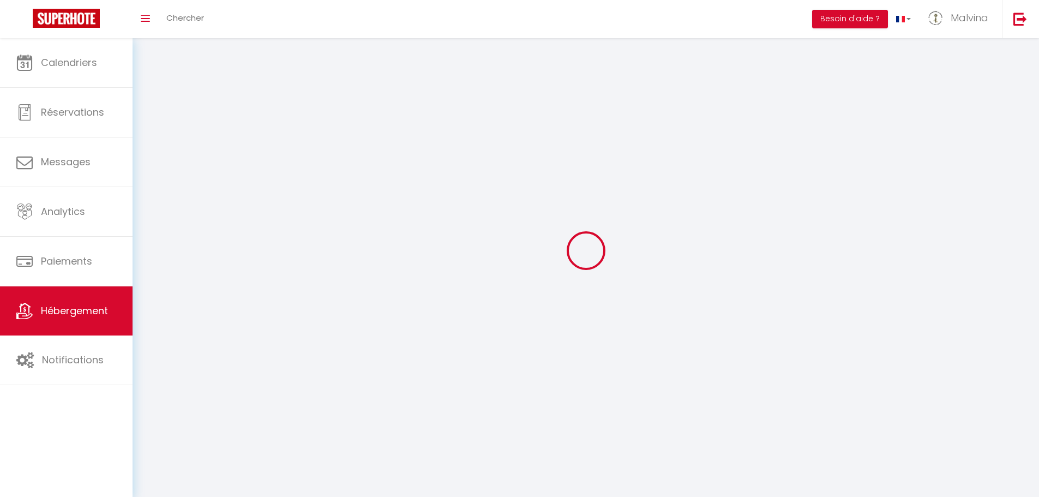
select select
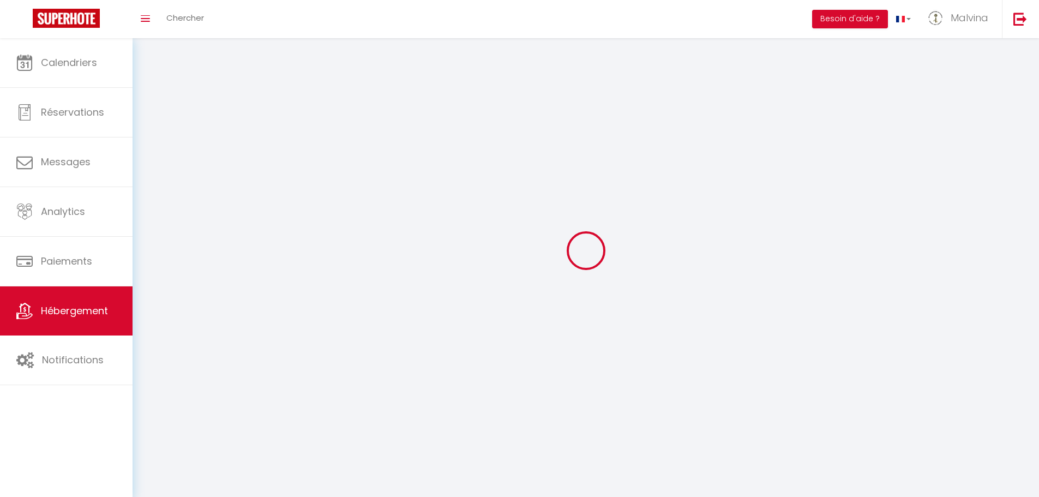
select select
checkbox input "false"
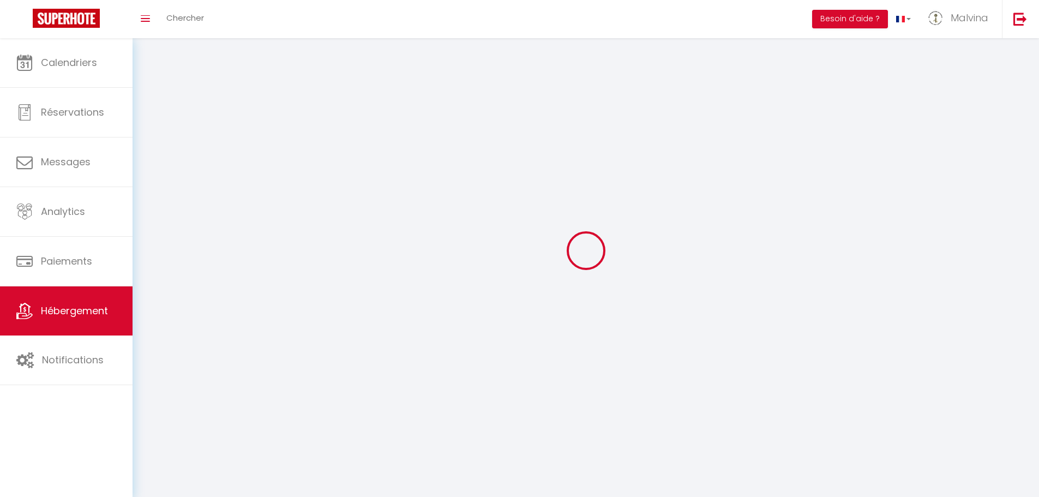
select select
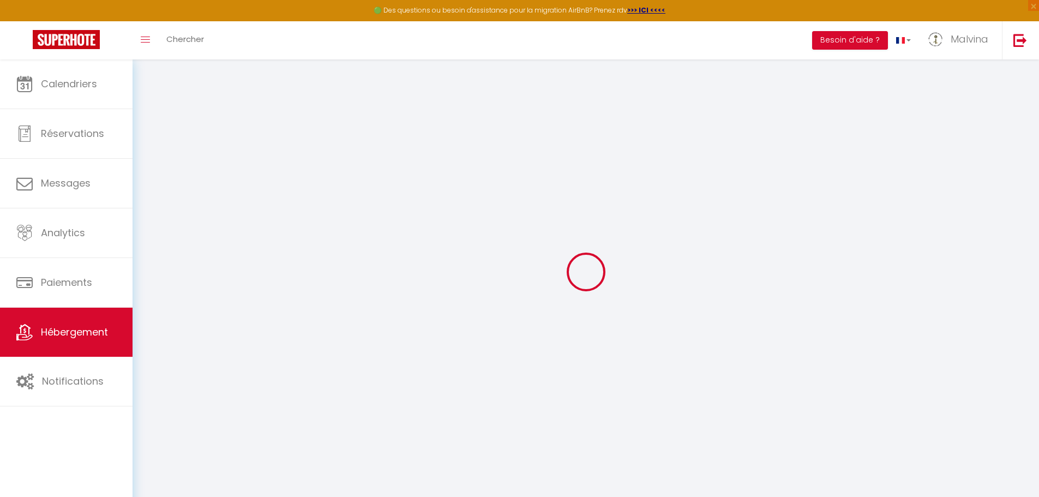
select select
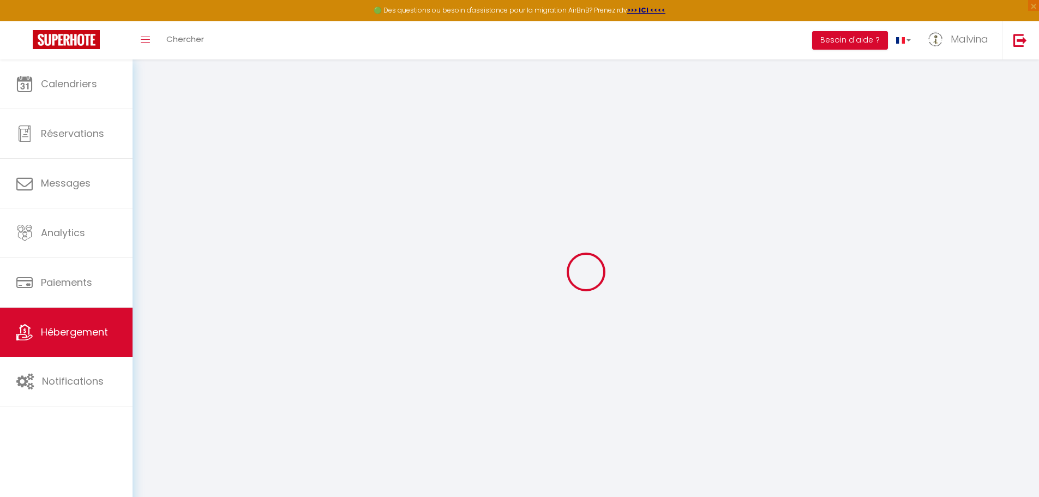
select select
checkbox input "false"
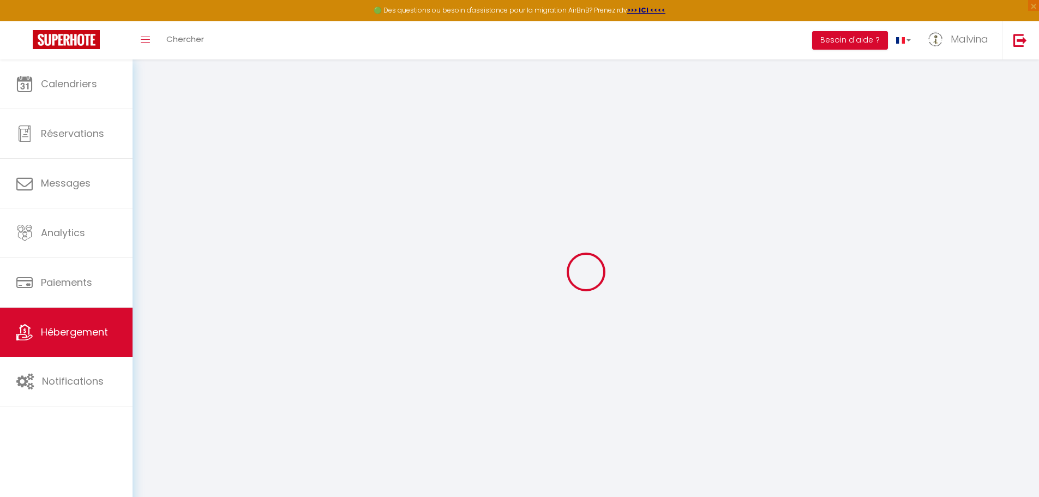
select select
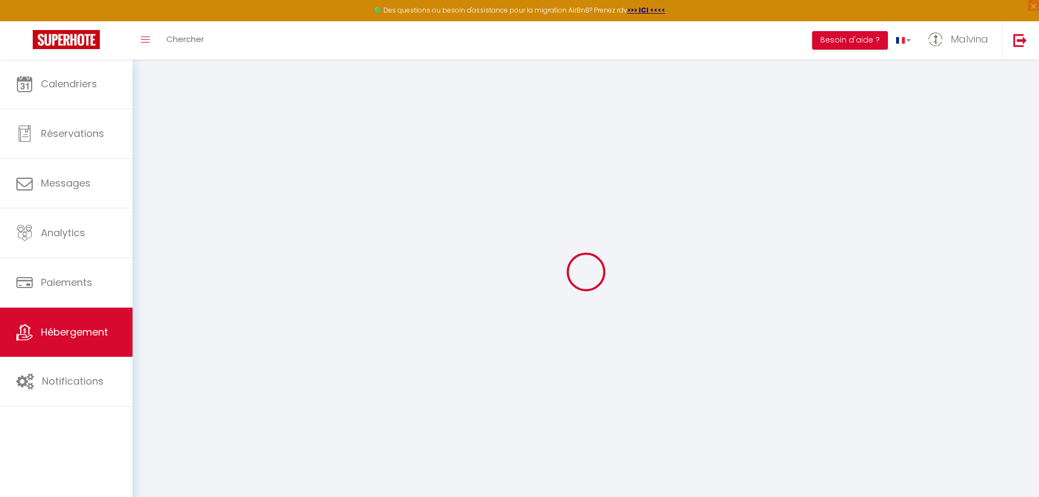
select select
checkbox input "false"
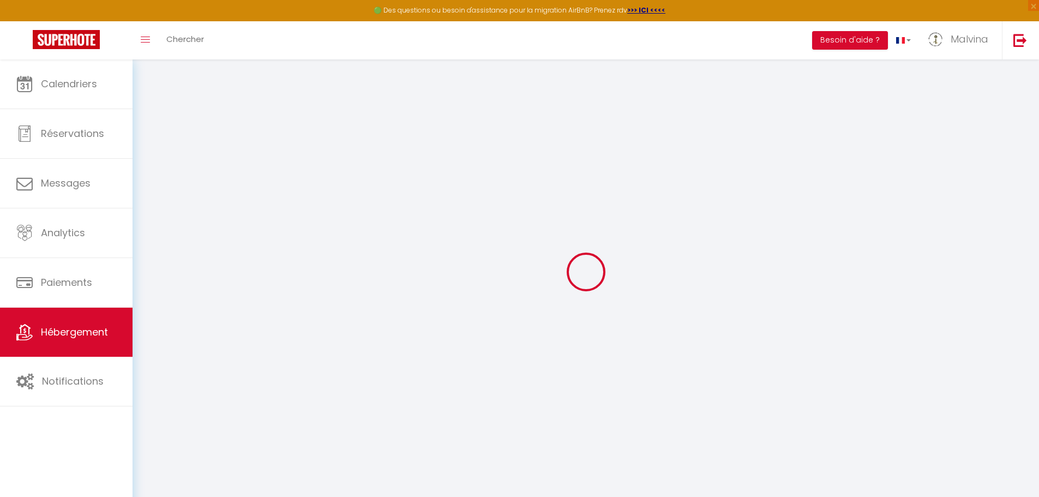
checkbox input "false"
select select
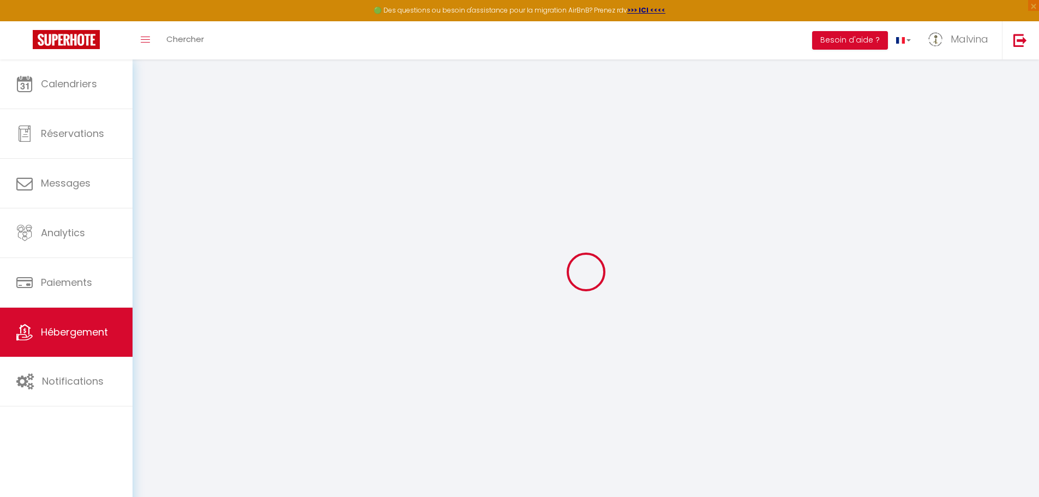
select select
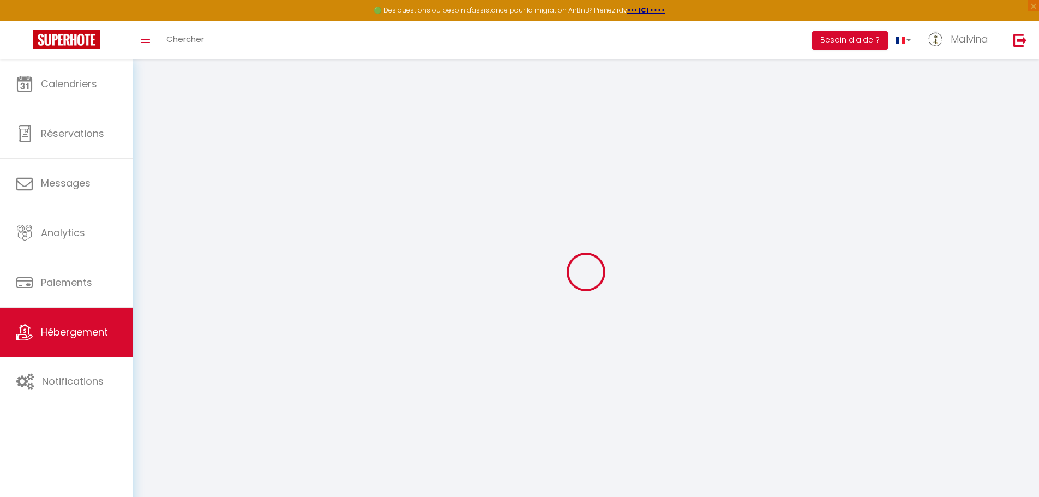
checkbox input "false"
select select
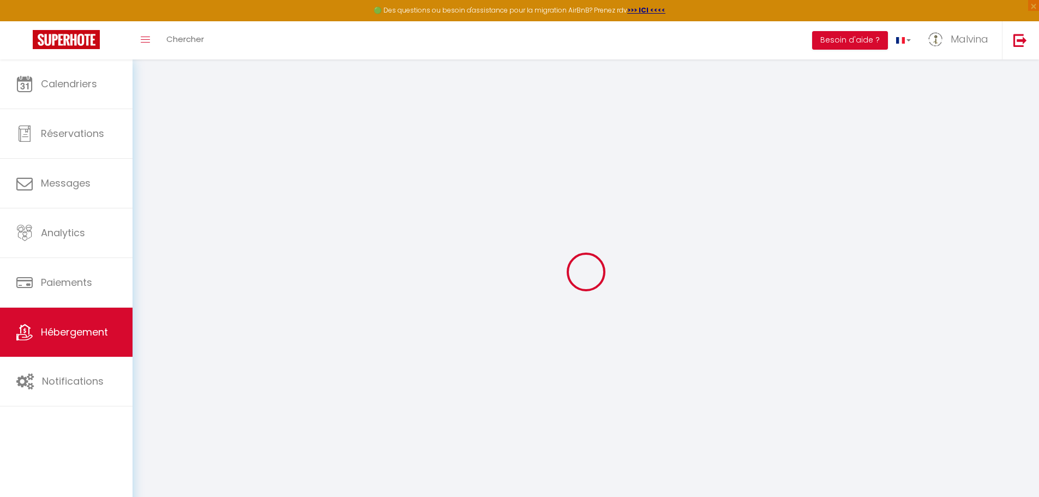
select select
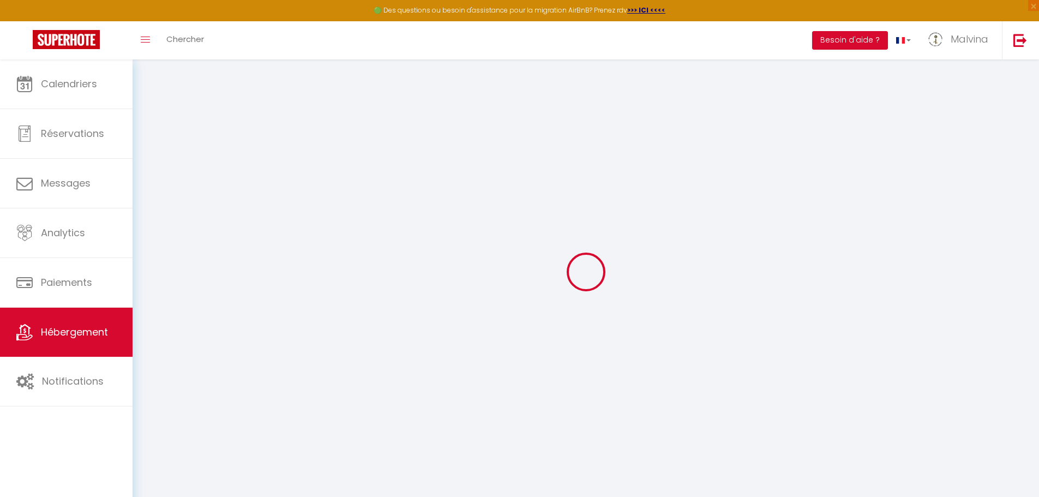
select select
checkbox input "false"
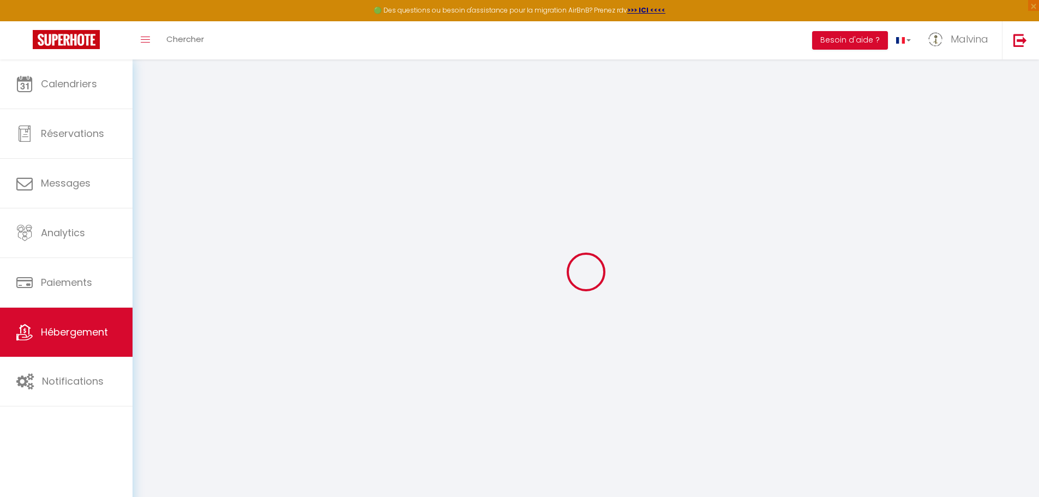
checkbox input "false"
select select
type input "La Cour Aux Puits · Gîte 11 pers. à 2 min de [GEOGRAPHIC_DATA], 5 chambres"
type input "Laetitia"
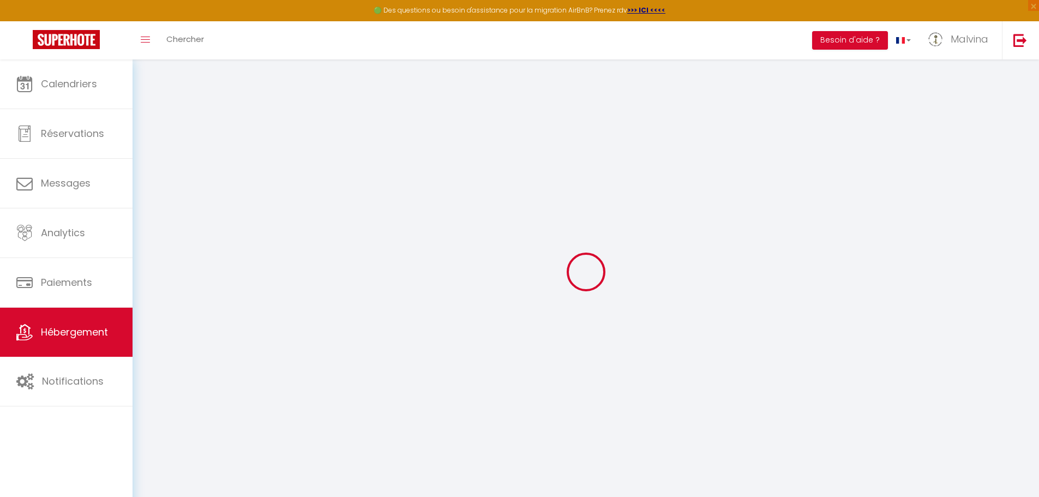
type input "Langin"
type input "[STREET_ADDRESS]"
type input "14600"
type input "Honfleur"
select select "houses"
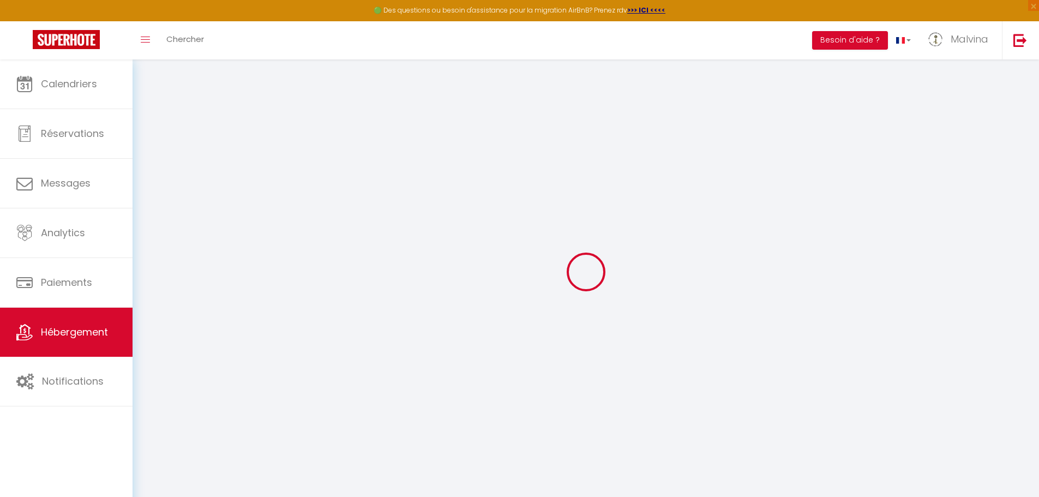
select select "11"
select select "5"
select select "2"
type input "275"
type input "125"
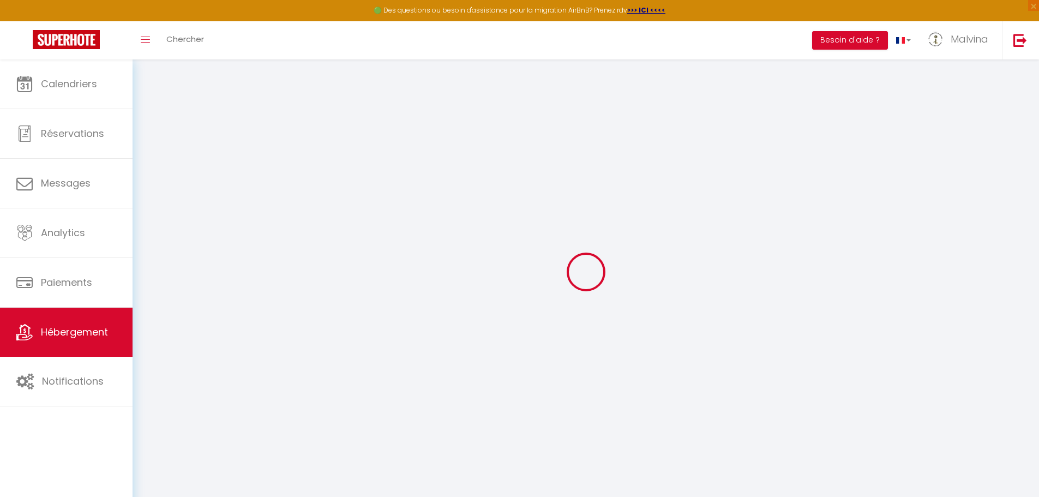
type input "0"
type input "4"
type input "1000"
type input "5"
select select
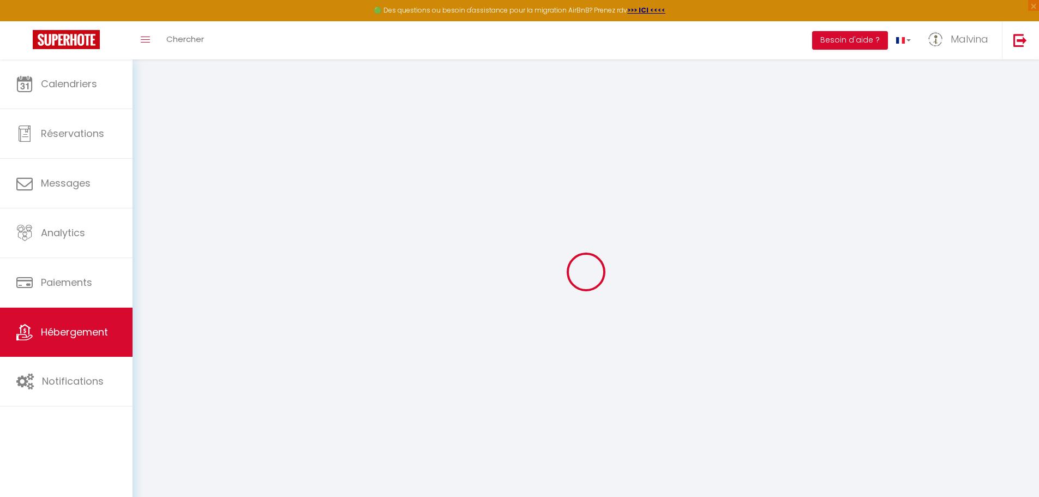
select select
type input "91 Chemin des Varets"
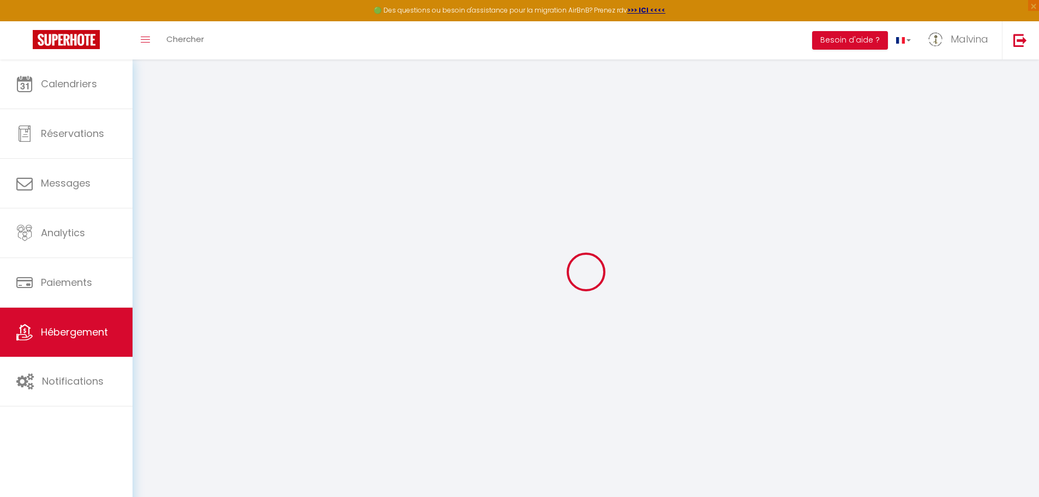
type input "14600"
type input "Honfleur"
type input "[EMAIL_ADDRESS][DOMAIN_NAME]"
select select "16021"
checkbox input "false"
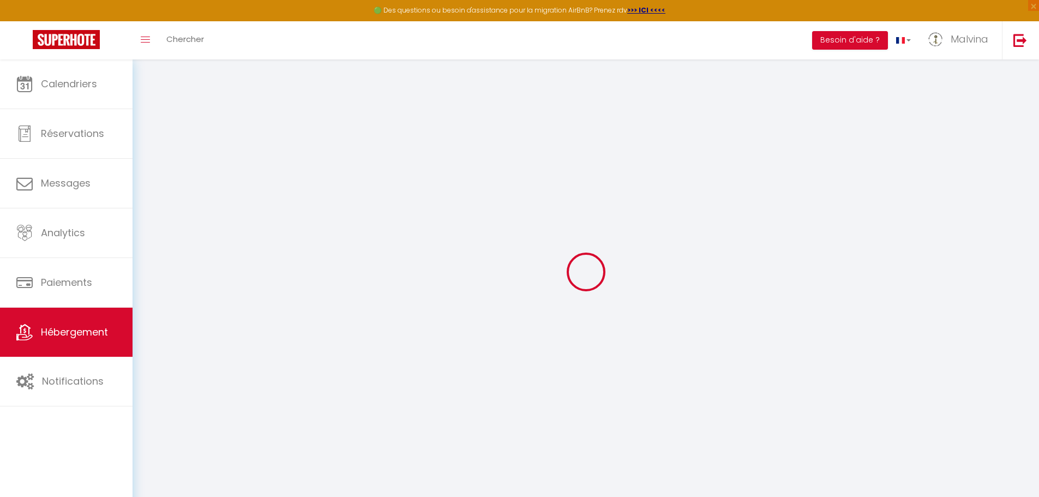
checkbox input "true"
radio input "true"
type input "125"
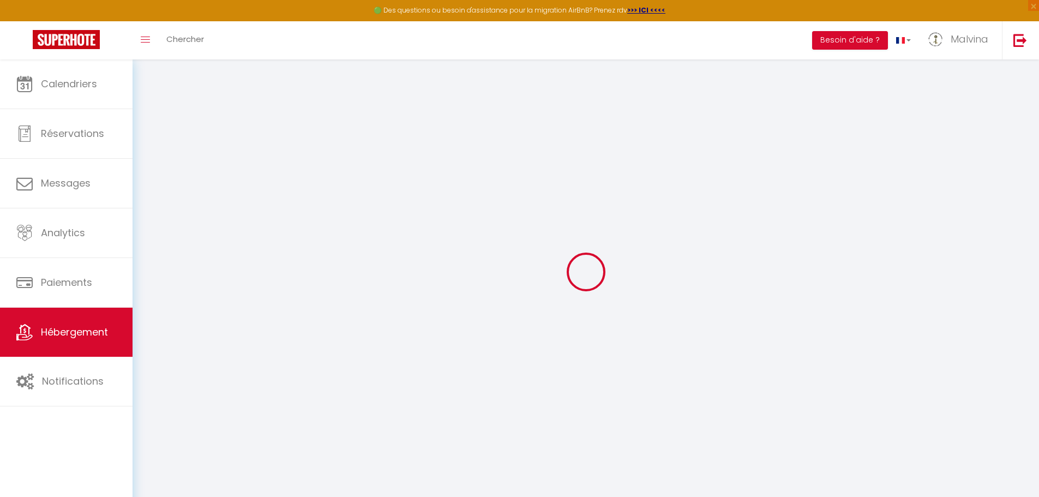
type input "0"
type input "140"
select select
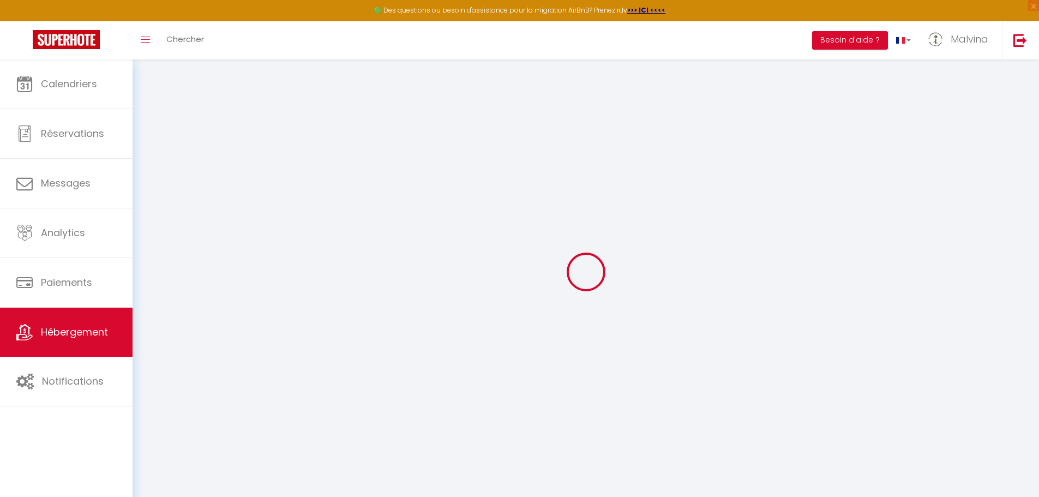
select select
checkbox input "false"
checkbox input "true"
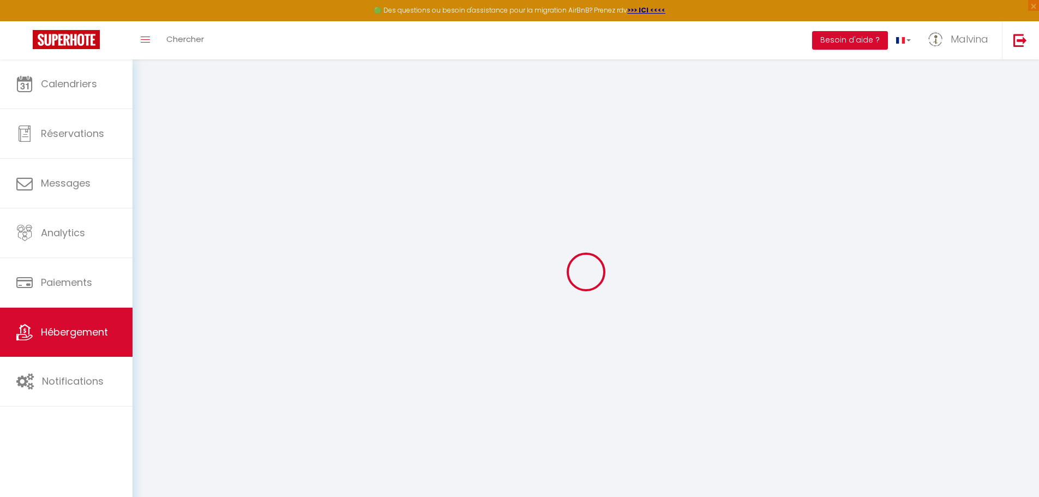
checkbox input "true"
select select
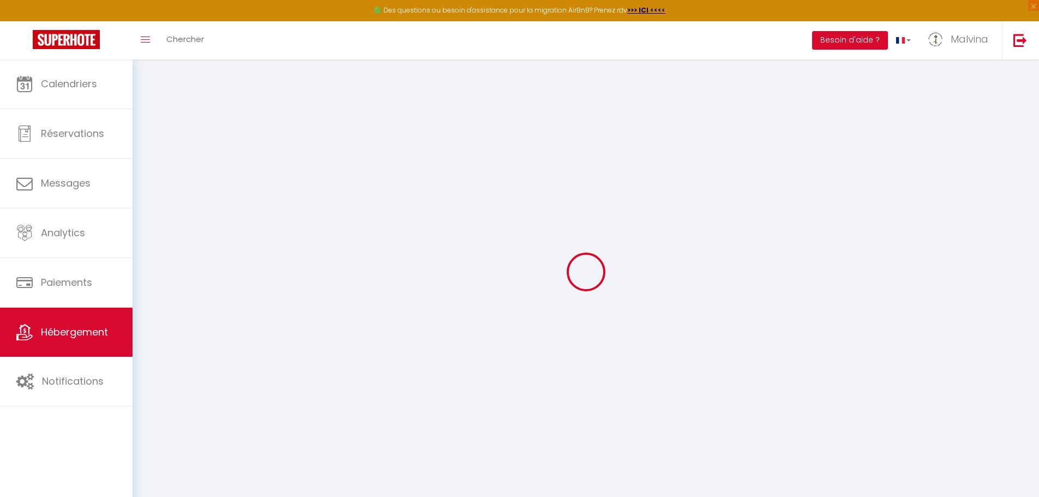
select select
checkbox input "false"
checkbox input "true"
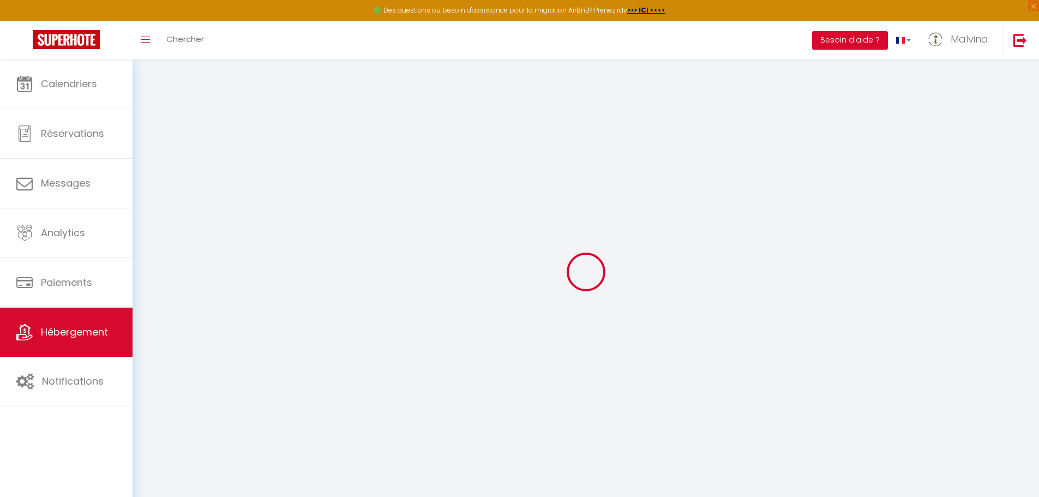
checkbox input "false"
checkbox input "true"
checkbox input "false"
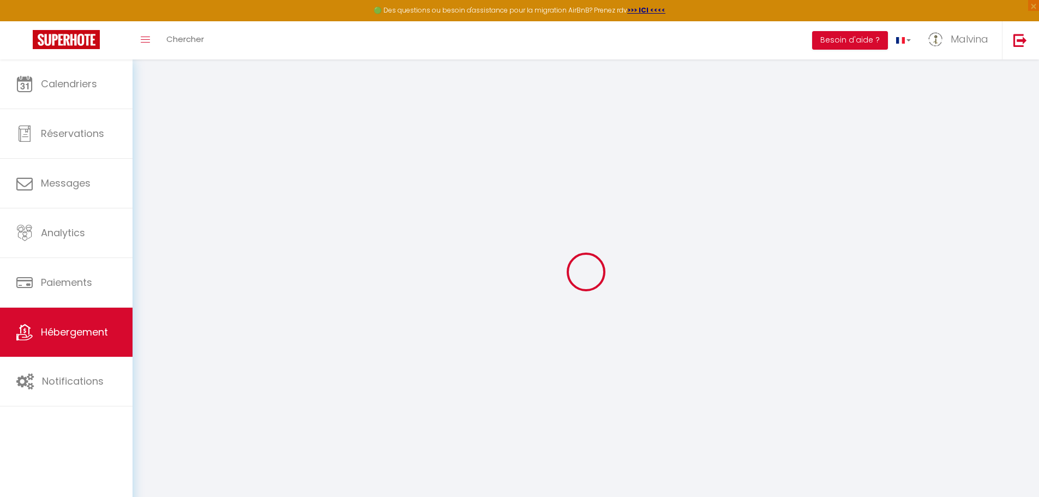
checkbox input "true"
select select "17:00"
select select "23:45"
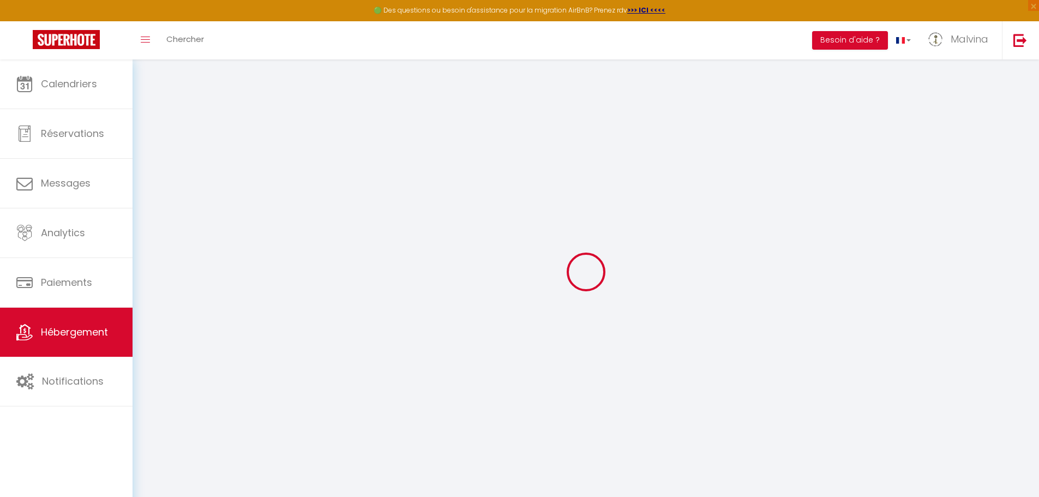
select select "10:30"
select select "30"
select select "120"
checkbox input "false"
checkbox input "true"
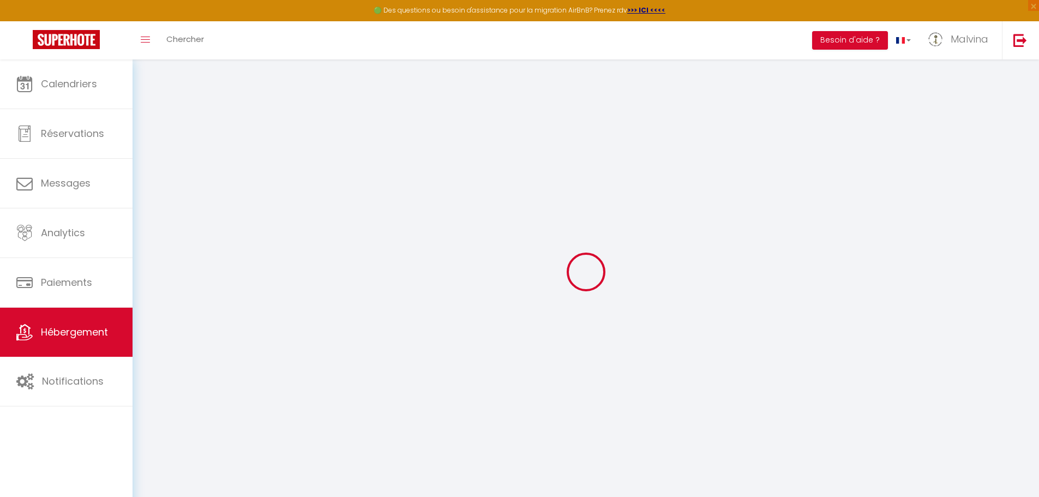
checkbox input "true"
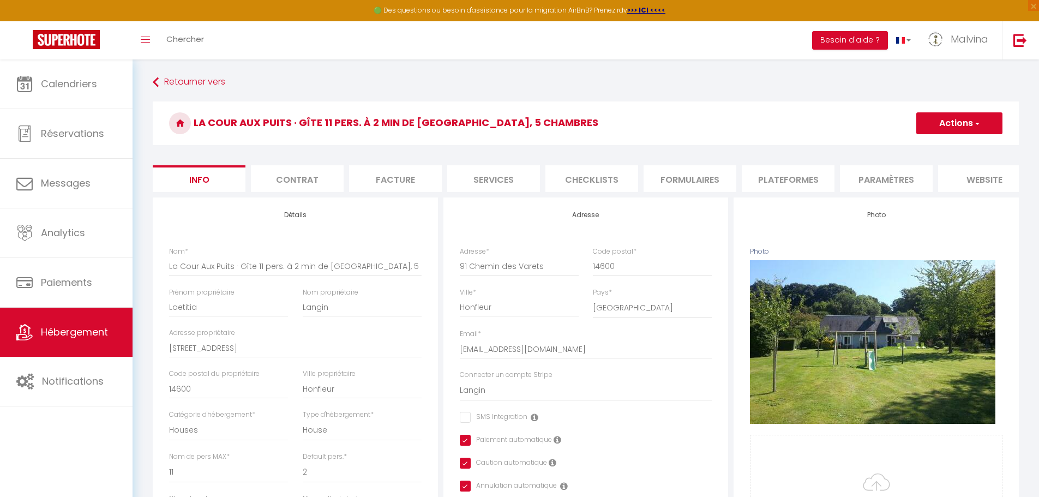
click at [987, 180] on li "website" at bounding box center [985, 178] width 93 height 27
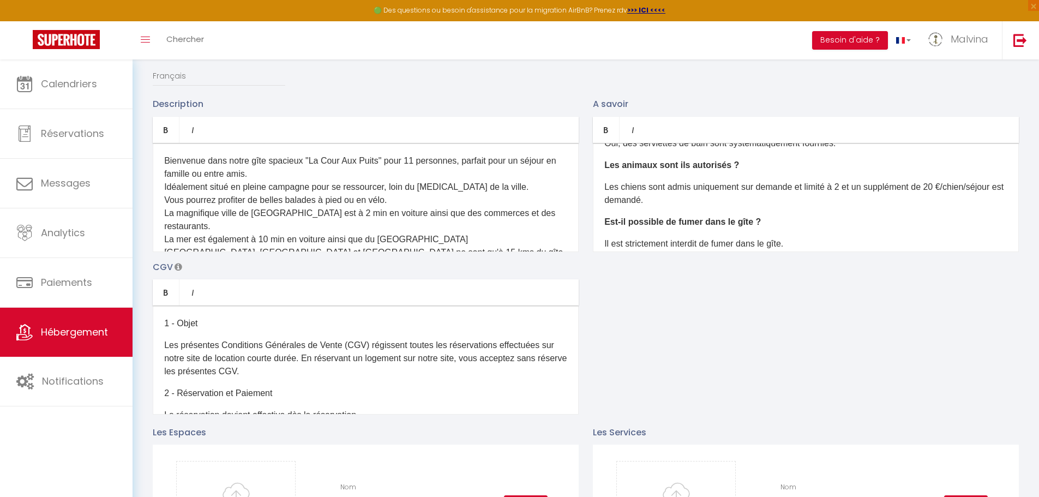
scroll to position [87, 0]
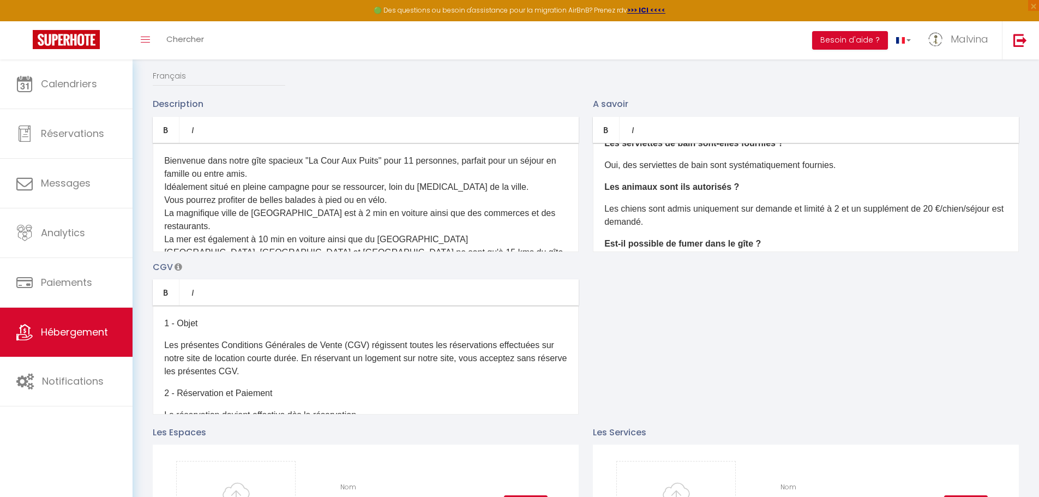
click at [841, 216] on p "Les chiens sont admis uniquement sur demande et limité à 2 et un supplément de …" at bounding box center [806, 215] width 403 height 26
click at [676, 226] on p "Les chiens sont admis uniquement sur demande et limité à 1 et un supplément de …" at bounding box center [806, 215] width 403 height 26
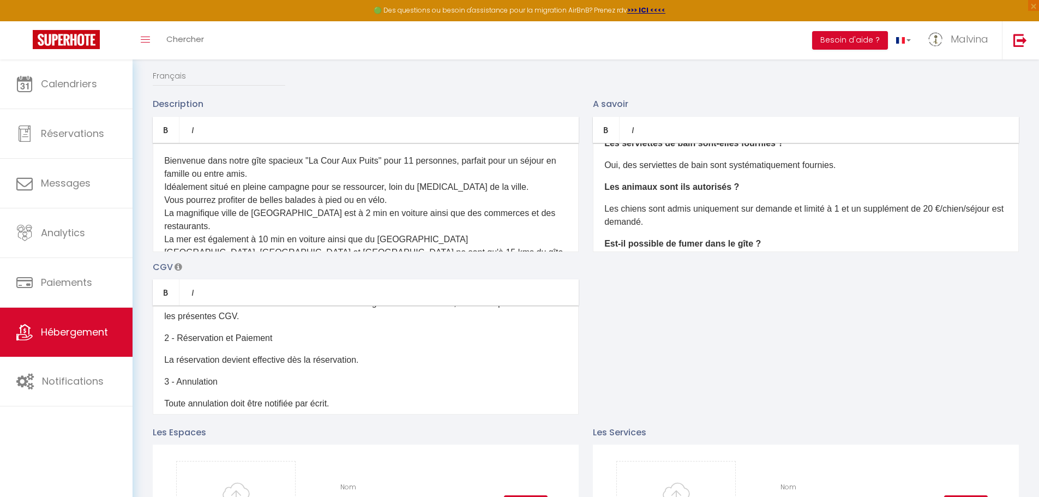
scroll to position [65, 0]
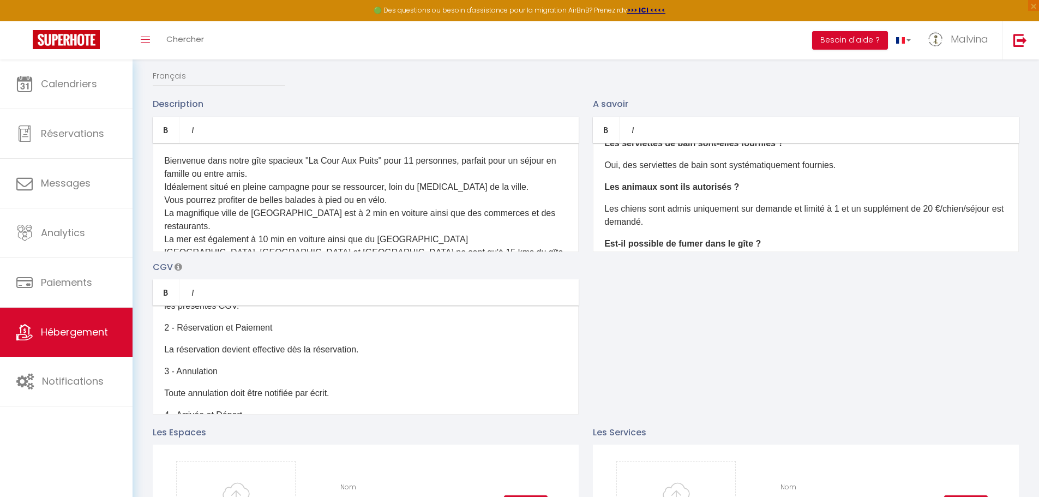
click at [370, 356] on p "La réservation devient effective dès la réservation." at bounding box center [365, 349] width 403 height 13
click at [185, 370] on div "1 - Objet Les présentes Conditions Générales de Vente (CGV) régissent toutes le…" at bounding box center [366, 360] width 426 height 109
click at [190, 378] on p "Un accompte de 30 %" at bounding box center [365, 371] width 403 height 13
click at [262, 378] on p "Un acompte de 30 %" at bounding box center [365, 371] width 403 height 13
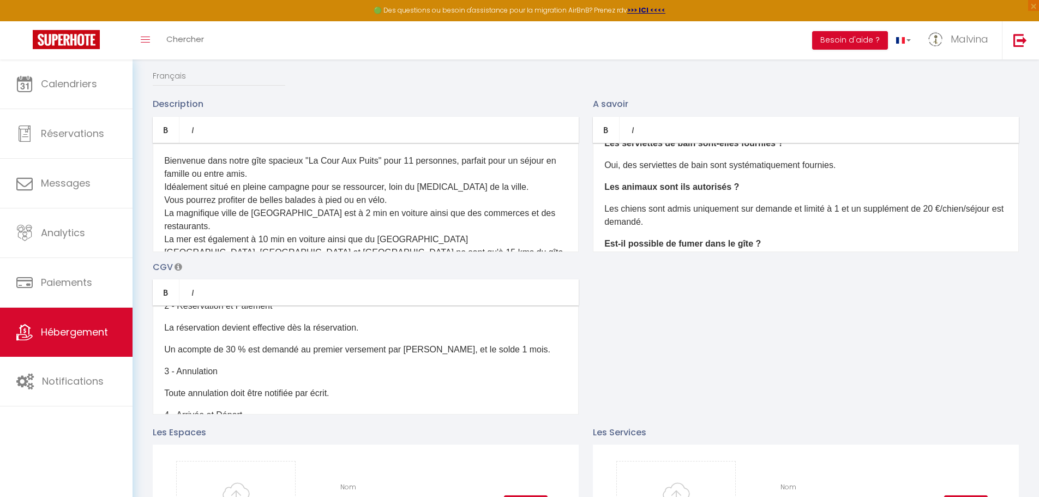
scroll to position [109, 0]
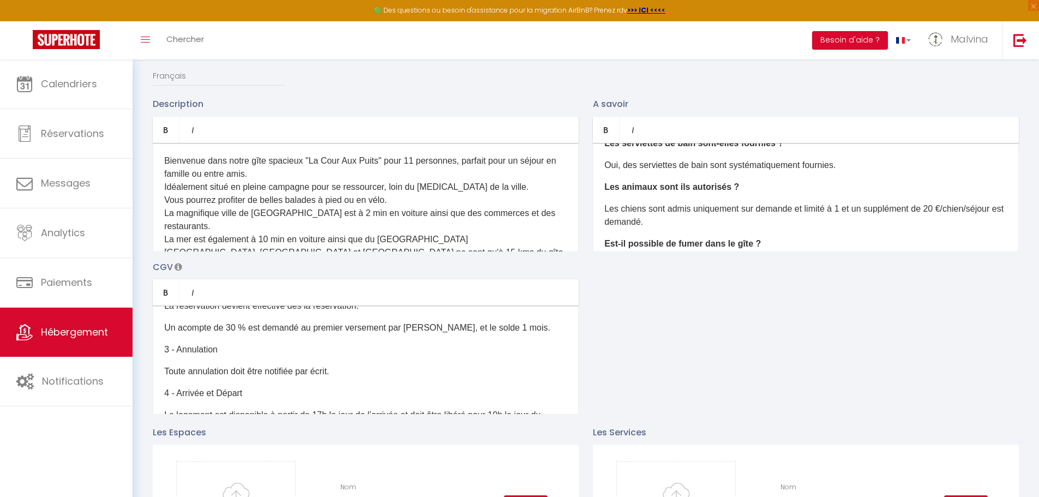
click at [353, 378] on p "Toute annulation doit être notifiée par écrit." at bounding box center [365, 371] width 403 height 13
click at [236, 356] on p "3 - Annulation" at bounding box center [365, 349] width 403 height 13
click at [225, 354] on p "3 - Annulation*" at bounding box center [365, 349] width 403 height 13
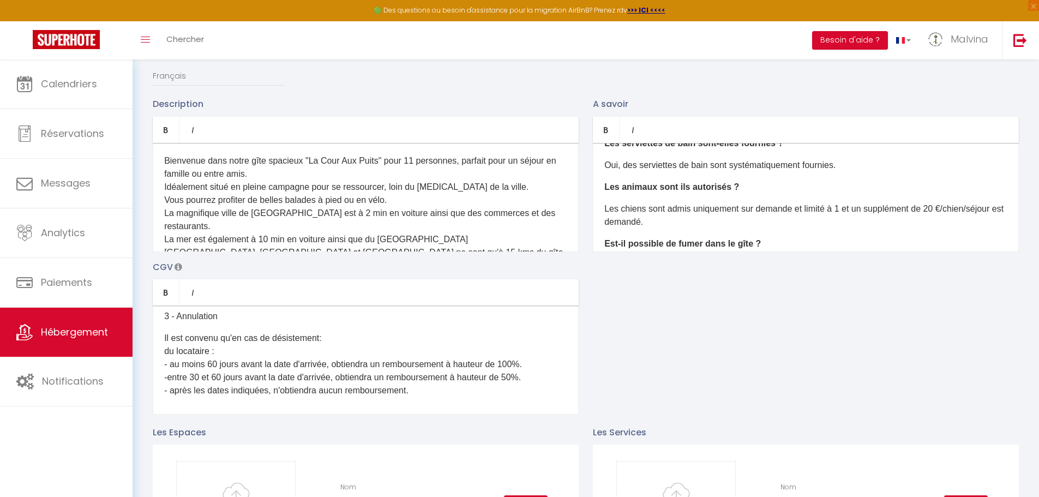
scroll to position [153, 0]
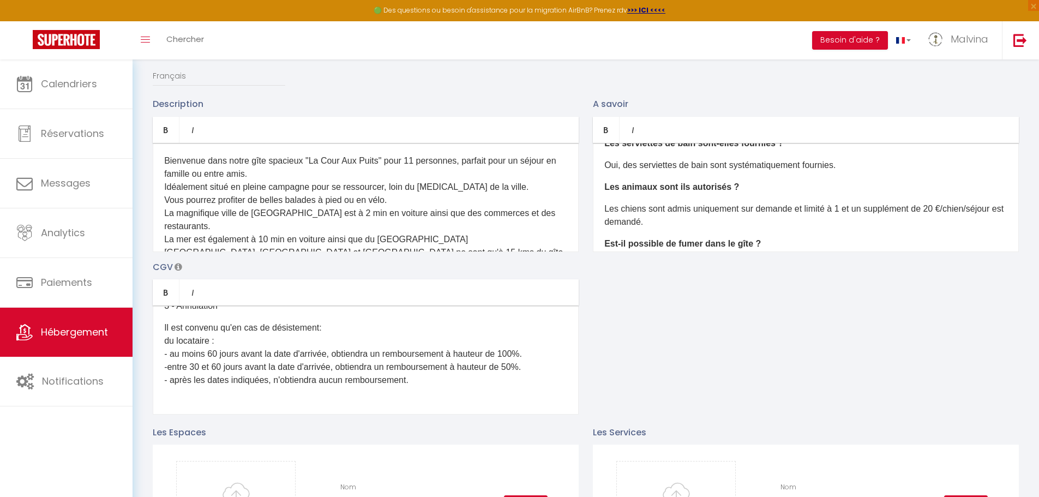
click at [171, 363] on p "Il est convenu qu'en cas de désistement: du locataire : - au moins 60 jours ava…" at bounding box center [365, 353] width 403 height 65
click at [536, 377] on p "Il est convenu qu'en cas de désistement: du locataire : -au moins 60 jours avan…" at bounding box center [365, 353] width 403 height 65
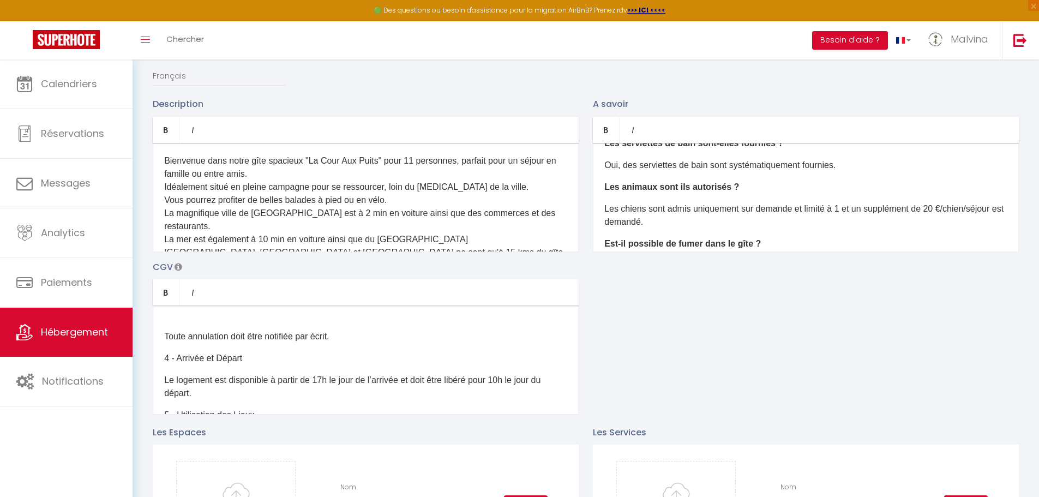
scroll to position [189, 0]
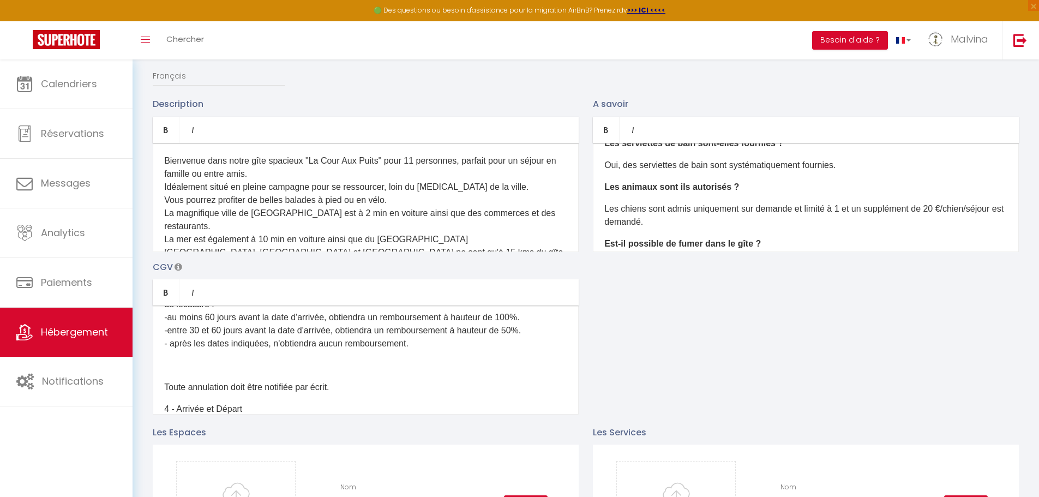
click at [298, 368] on p "Il est convenu qu'en cas de désistement: du locataire : -au moins 60 jours avan…" at bounding box center [365, 328] width 403 height 87
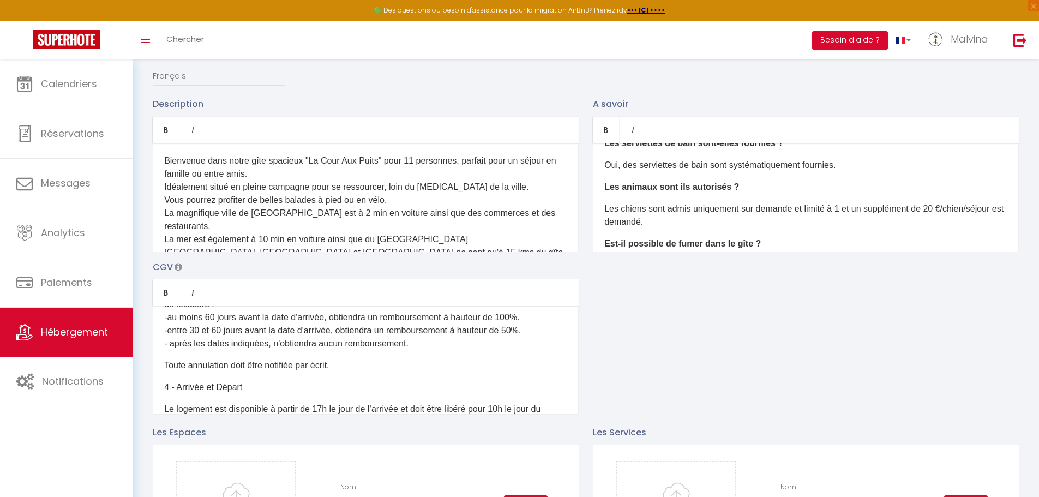
click at [244, 363] on div "1 - Objet Les présentes Conditions Générales de Vente (CGV) régissent toutes le…" at bounding box center [366, 360] width 426 height 109
click at [244, 350] on p "Il est convenu qu'en cas de désistement: du locataire : -au moins 60 jours avan…" at bounding box center [365, 317] width 403 height 65
click at [270, 361] on div "1 - Objet Les présentes Conditions Générales de Vente (CGV) régissent toutes le…" at bounding box center [366, 360] width 426 height 109
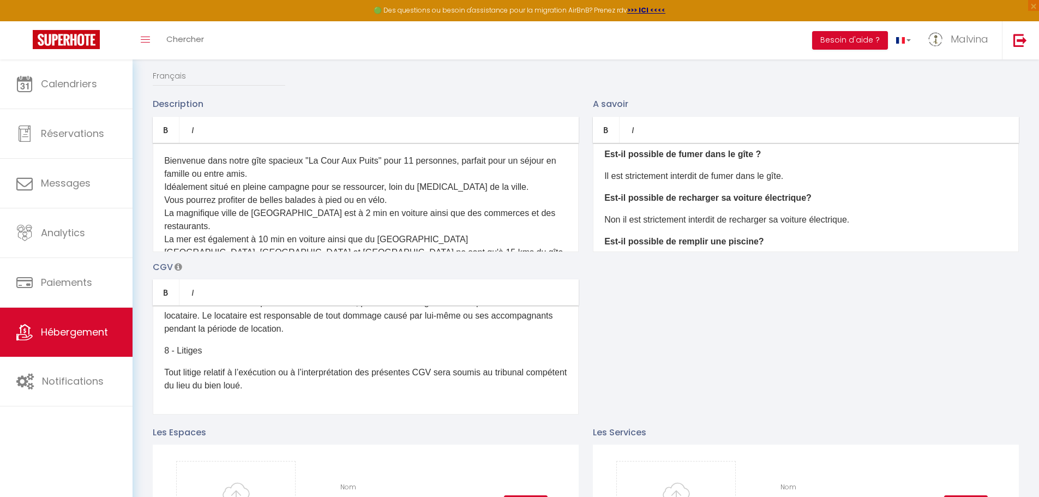
scroll to position [217, 0]
click at [928, 230] on p "​Non le remplissage de piscine est strictement interdit peu importe la taille." at bounding box center [806, 223] width 403 height 13
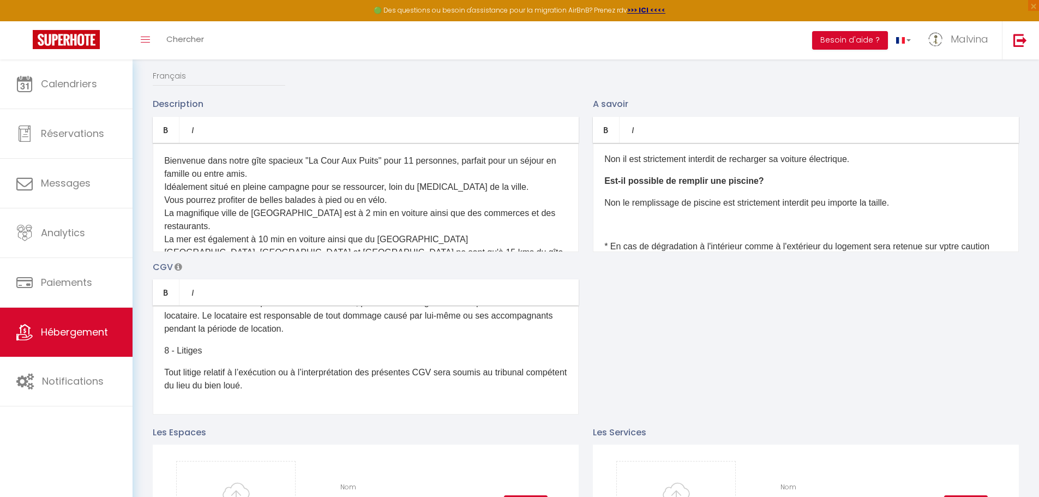
click at [956, 251] on p "* En cas de dégradation à l'intérieur comme à l'extérieur du logement sera rete…" at bounding box center [806, 246] width 403 height 13
click at [878, 253] on p "* En cas de dégradation à l'intérieur comme à l'extérieur du logement sera rete…" at bounding box center [806, 246] width 403 height 13
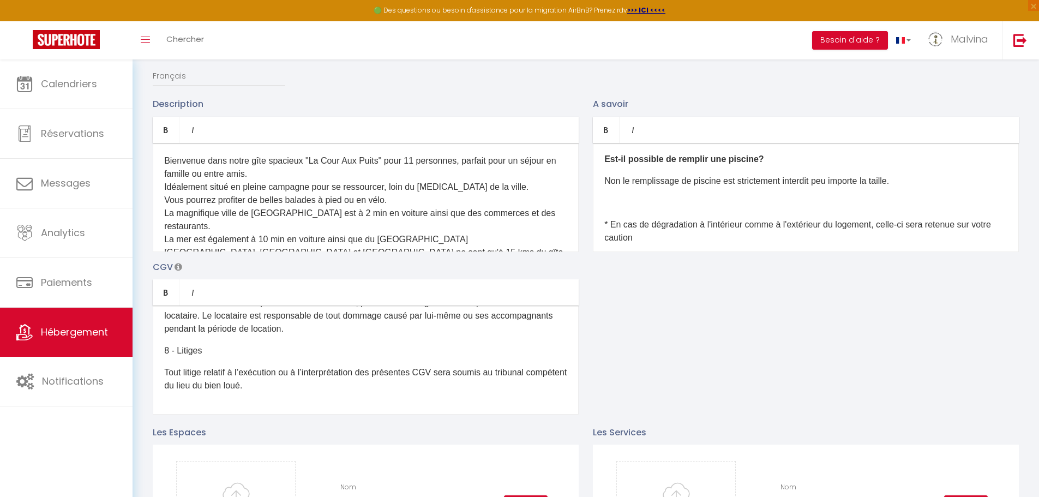
scroll to position [274, 0]
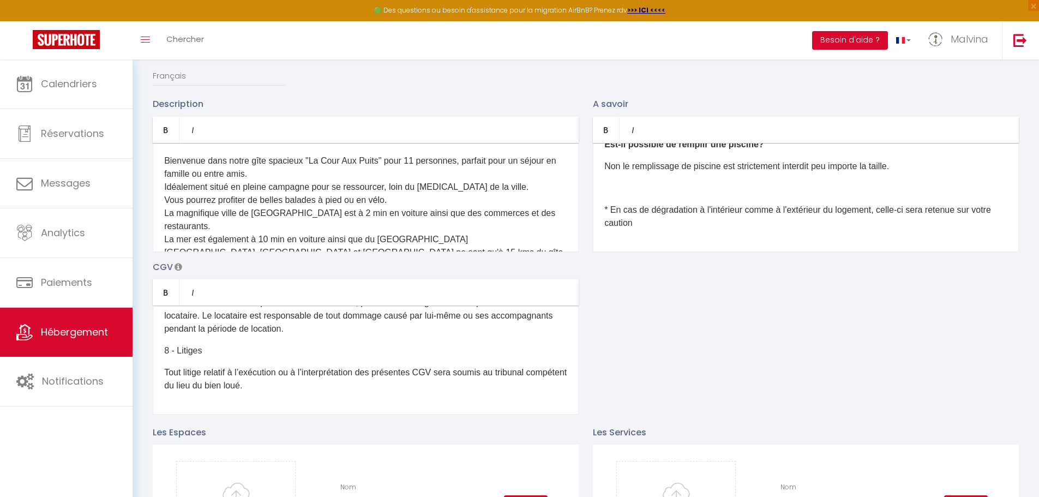
click at [661, 230] on p "* En cas de dégradation à l'intérieur comme à l'extérieur du logement, celle-ci…" at bounding box center [806, 217] width 403 height 26
click at [273, 414] on div "1 - Objet Les présentes Conditions Générales de Vente (CGV) régissent toutes le…" at bounding box center [366, 360] width 426 height 109
click at [308, 391] on p "Tout litige relatif à l’exécution ou à l’interprétation des présentes CGV sera …" at bounding box center [365, 379] width 403 height 26
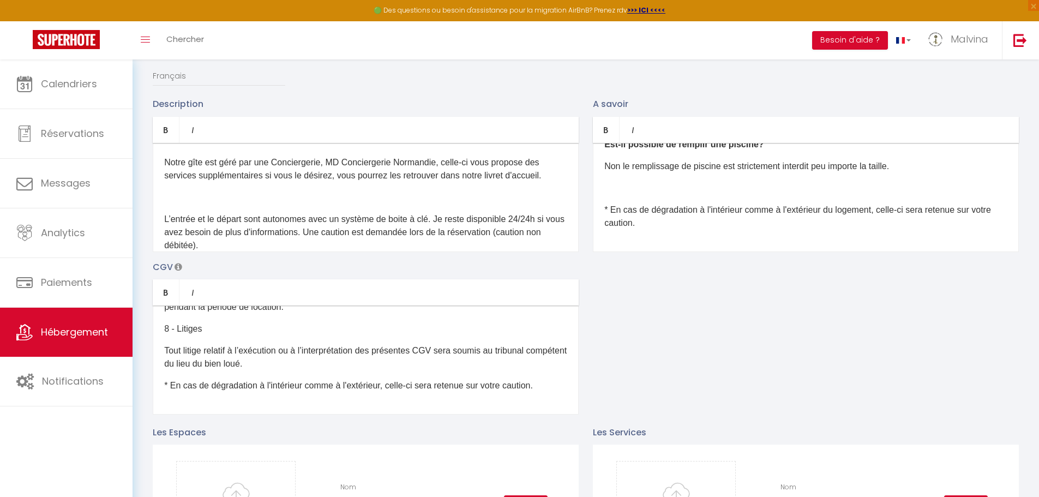
scroll to position [549, 0]
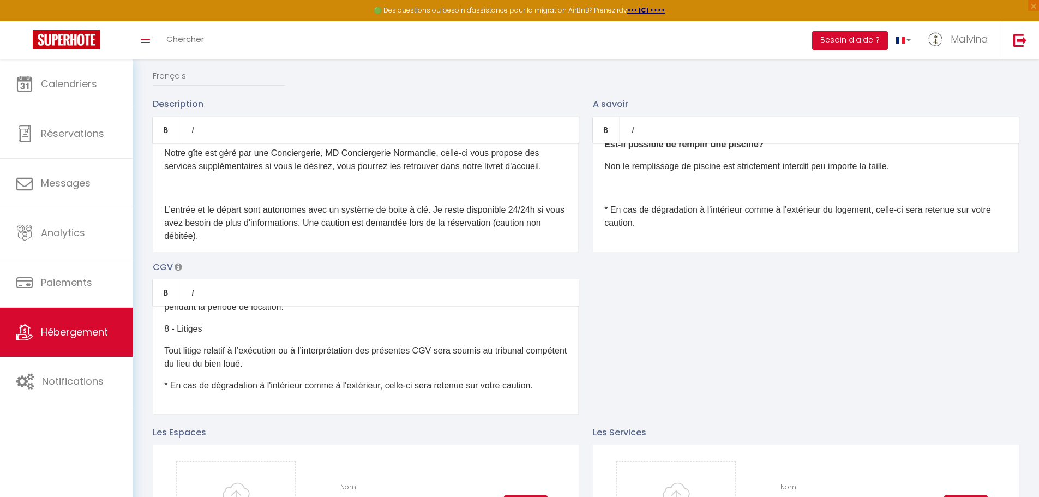
click at [261, 230] on p "L’entrée et le départ sont autonomes avec un système de boite à clé. Je reste d…" at bounding box center [365, 223] width 403 height 39
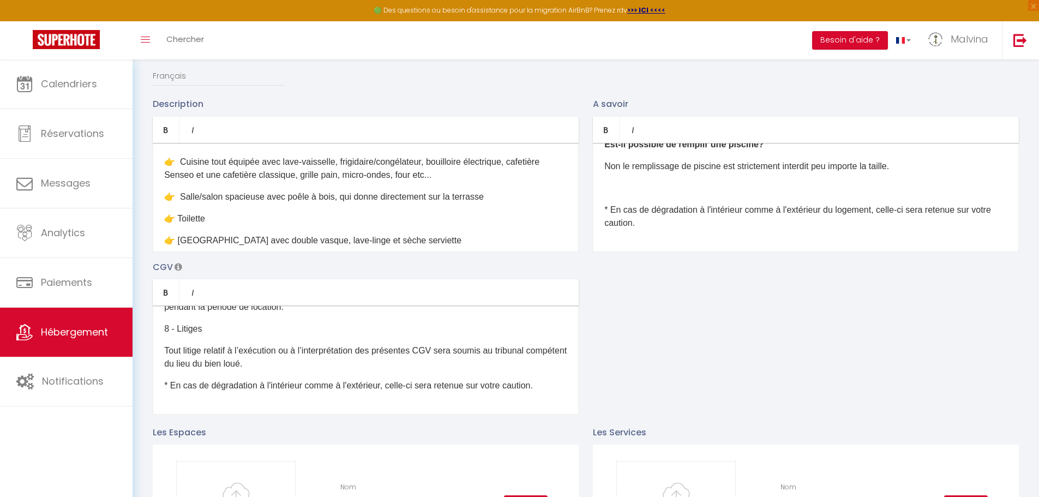
scroll to position [0, 0]
